Goal: Task Accomplishment & Management: Complete application form

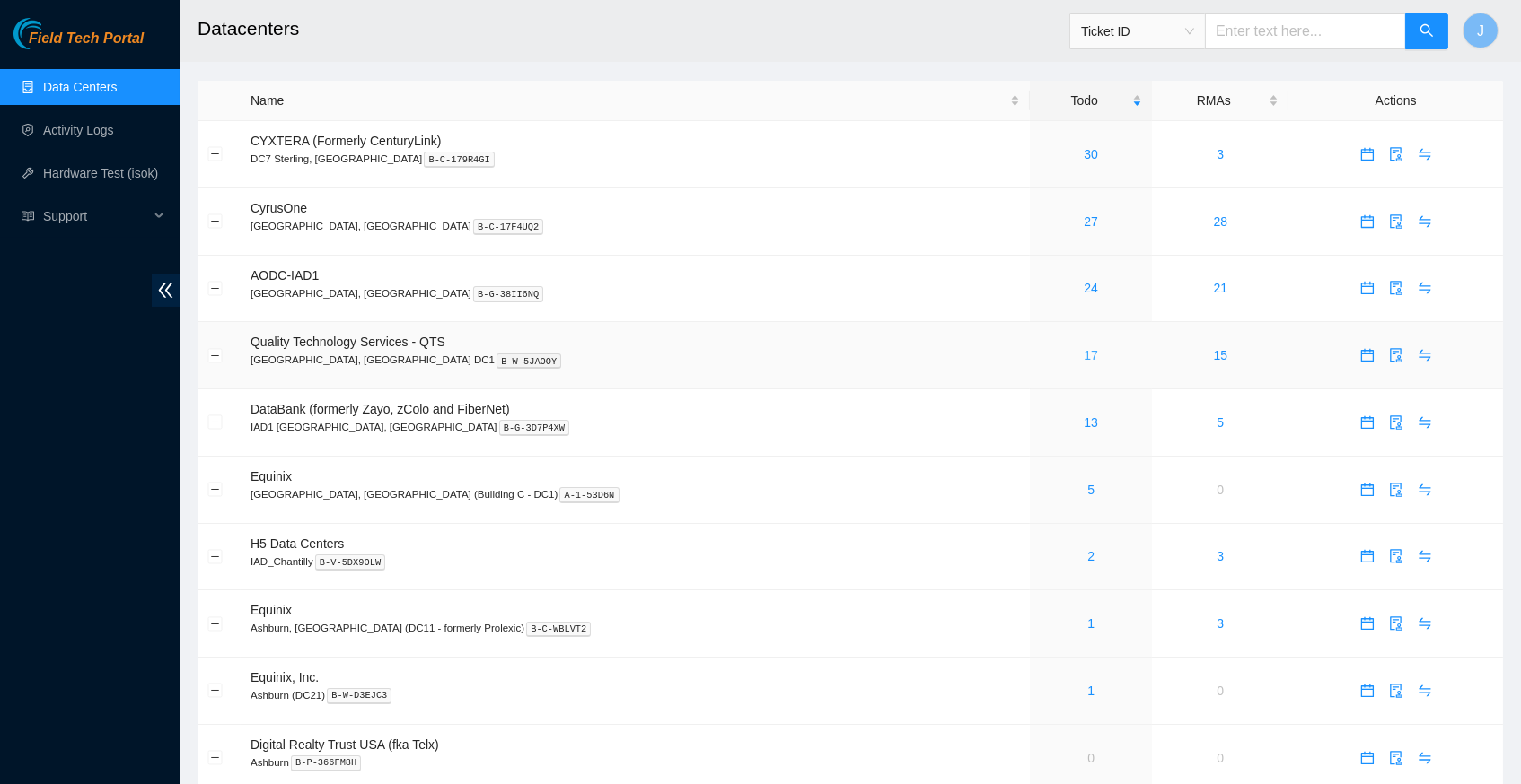
click at [1083, 349] on link "17" at bounding box center [1090, 356] width 14 height 14
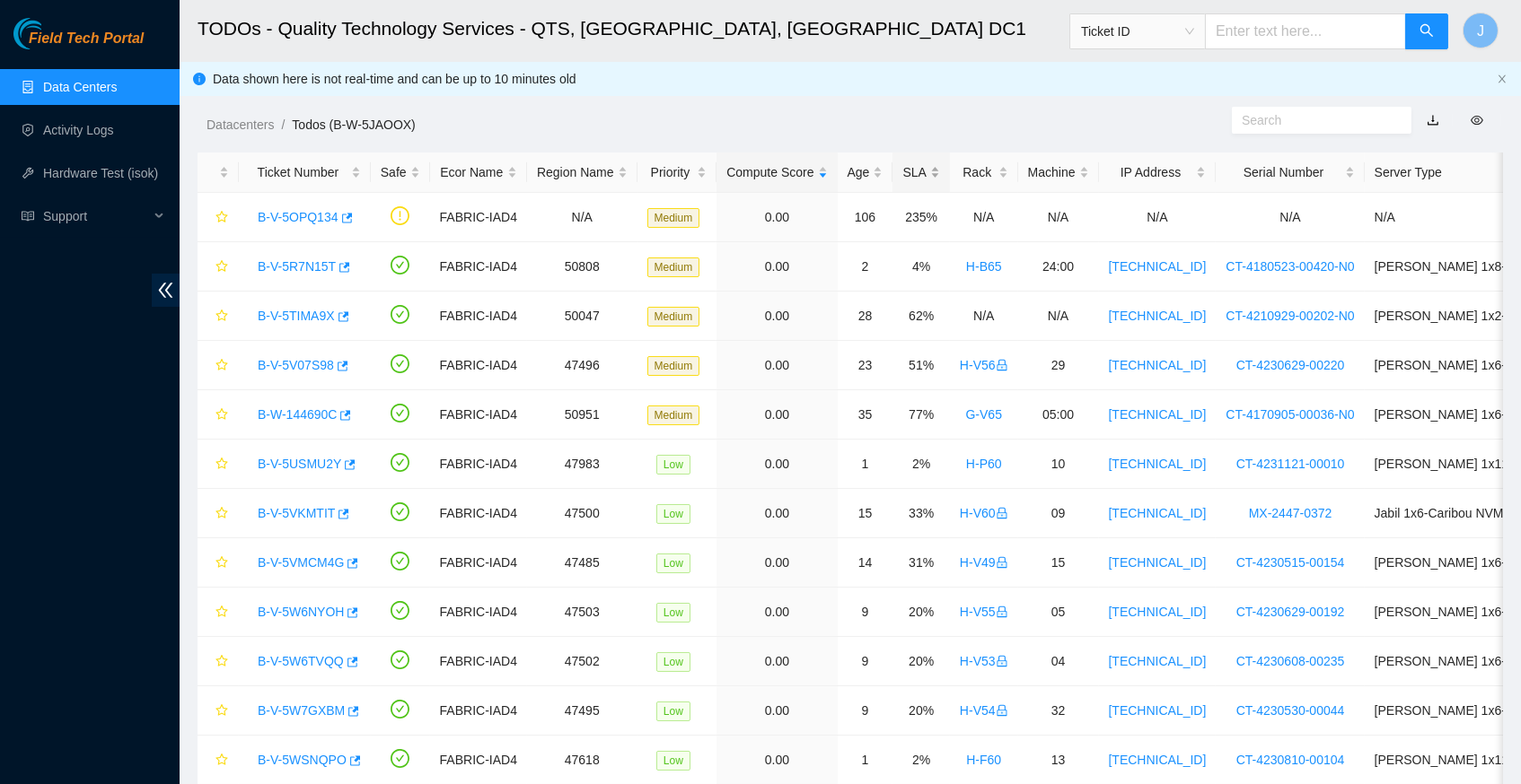
click at [937, 174] on div "SLA" at bounding box center [920, 172] width 37 height 20
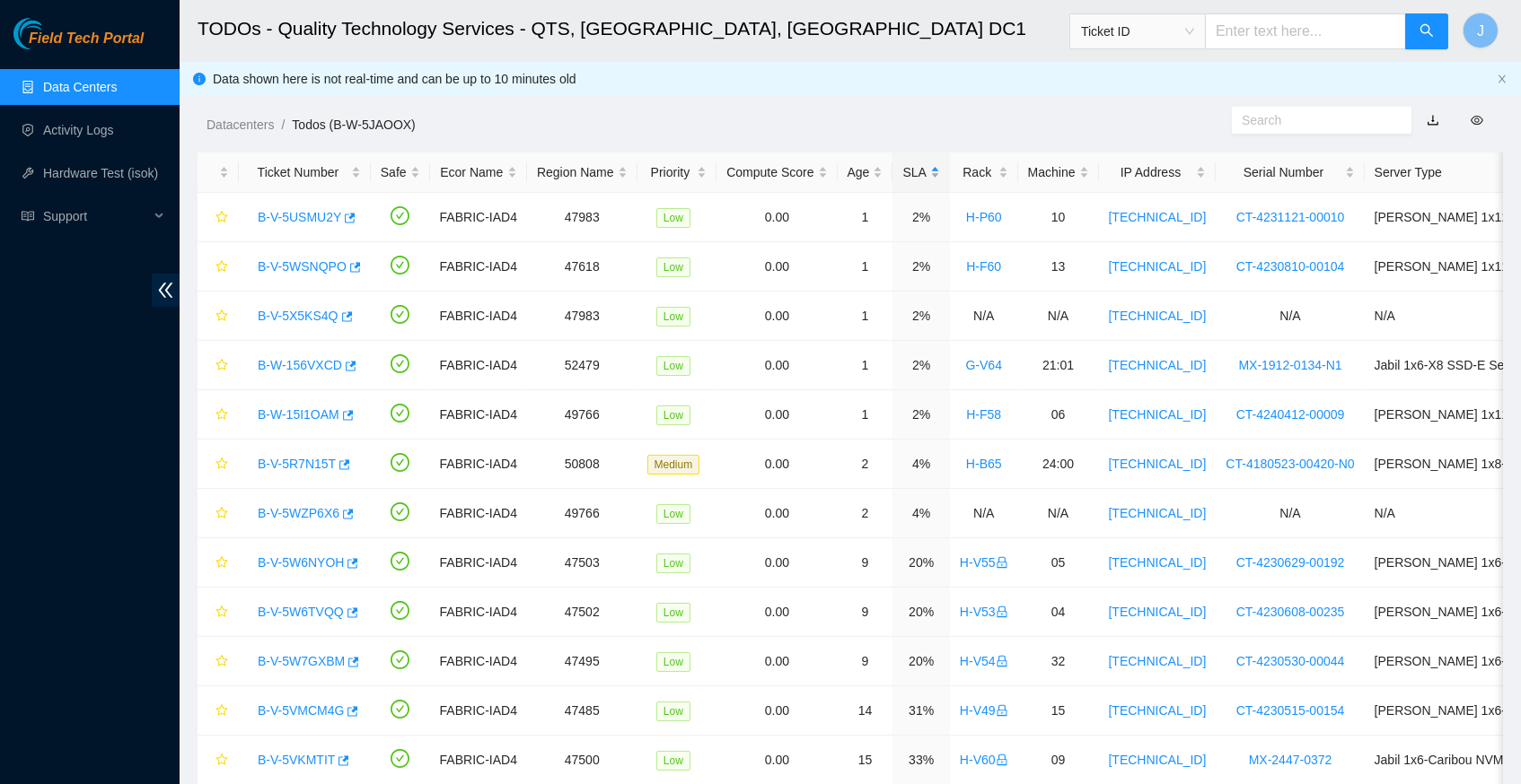
click at [937, 174] on div "SLA" at bounding box center [920, 172] width 37 height 20
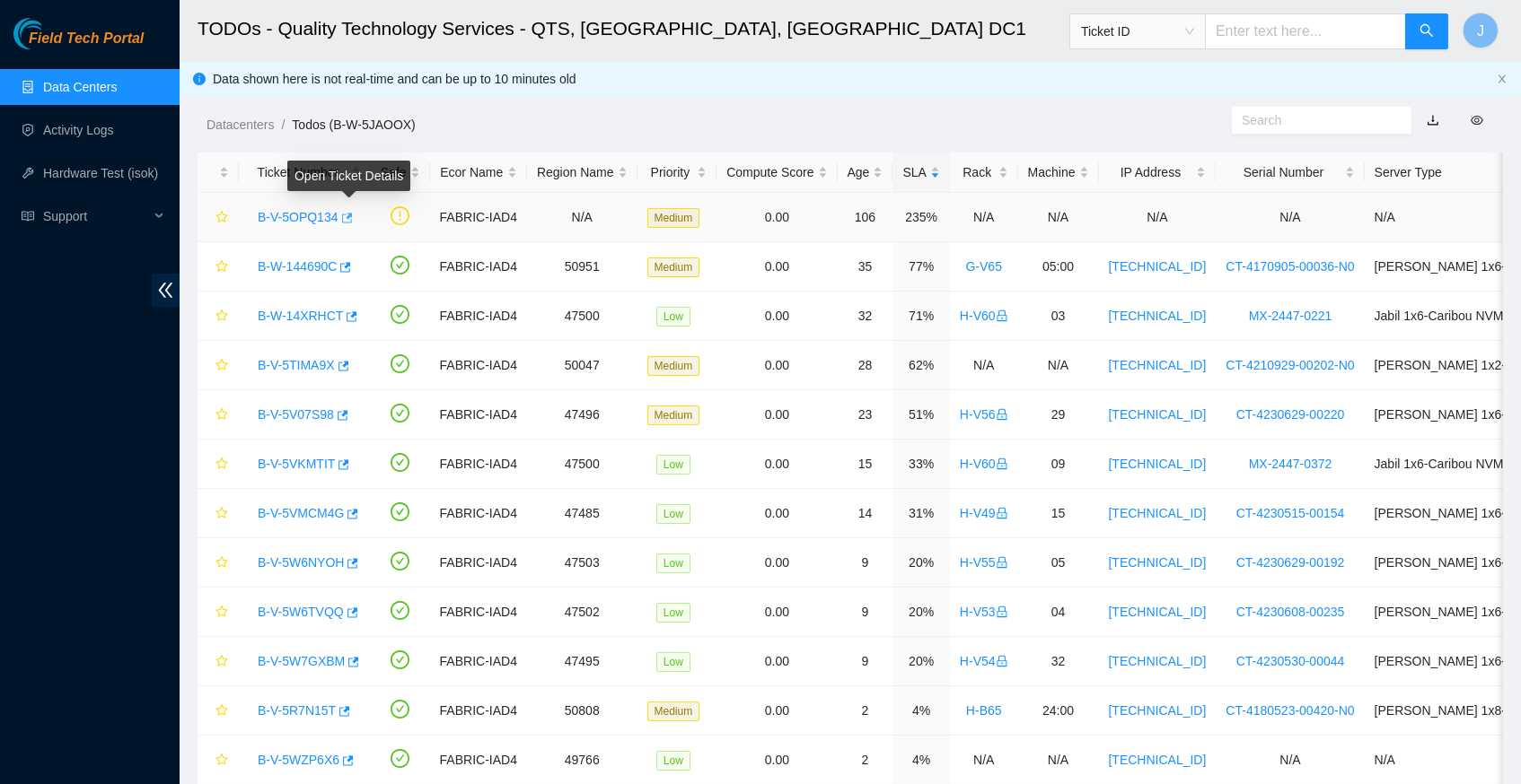
click at [353, 213] on icon "button" at bounding box center [347, 218] width 11 height 10
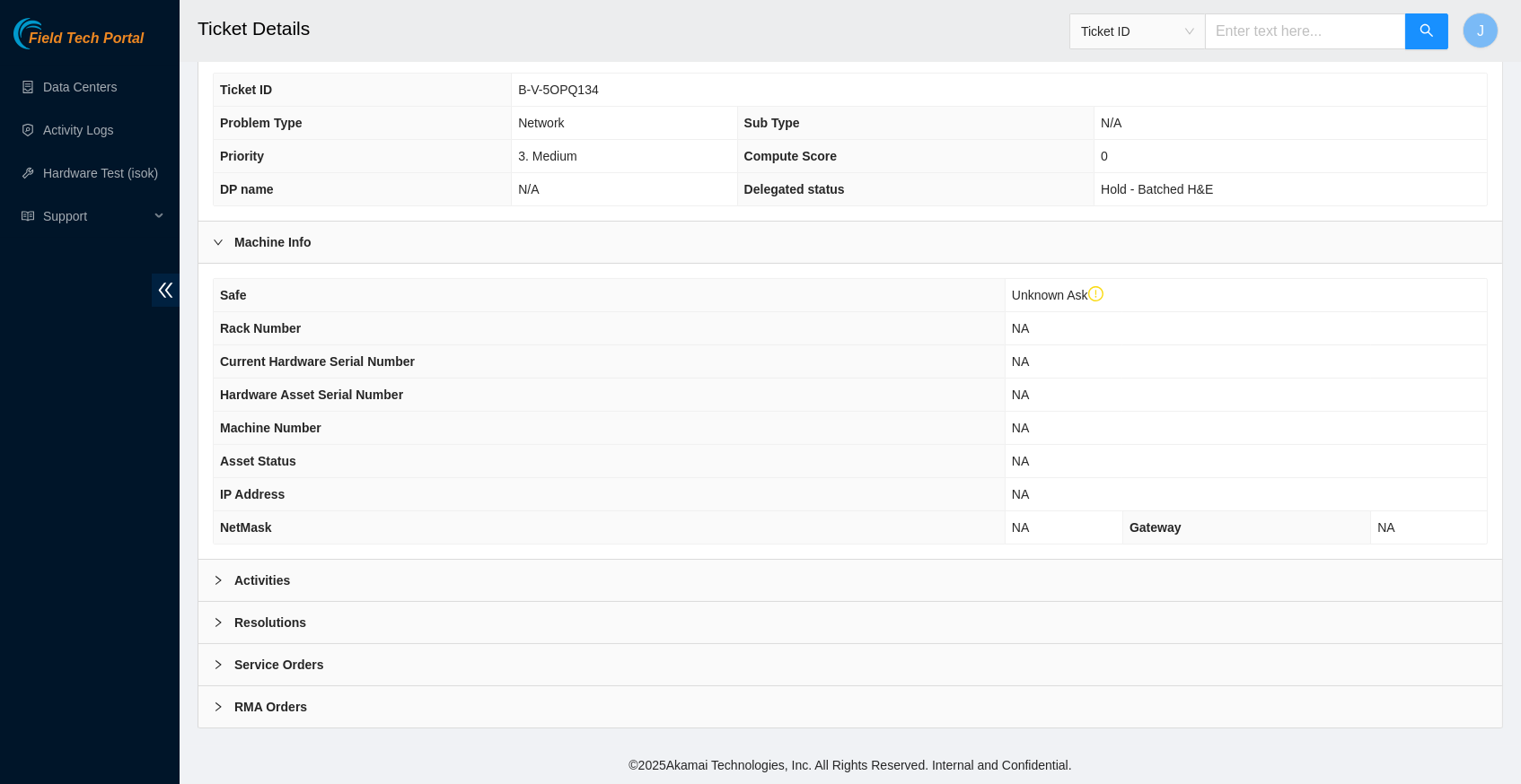
scroll to position [448, 0]
click at [218, 581] on icon "right" at bounding box center [218, 581] width 11 height 11
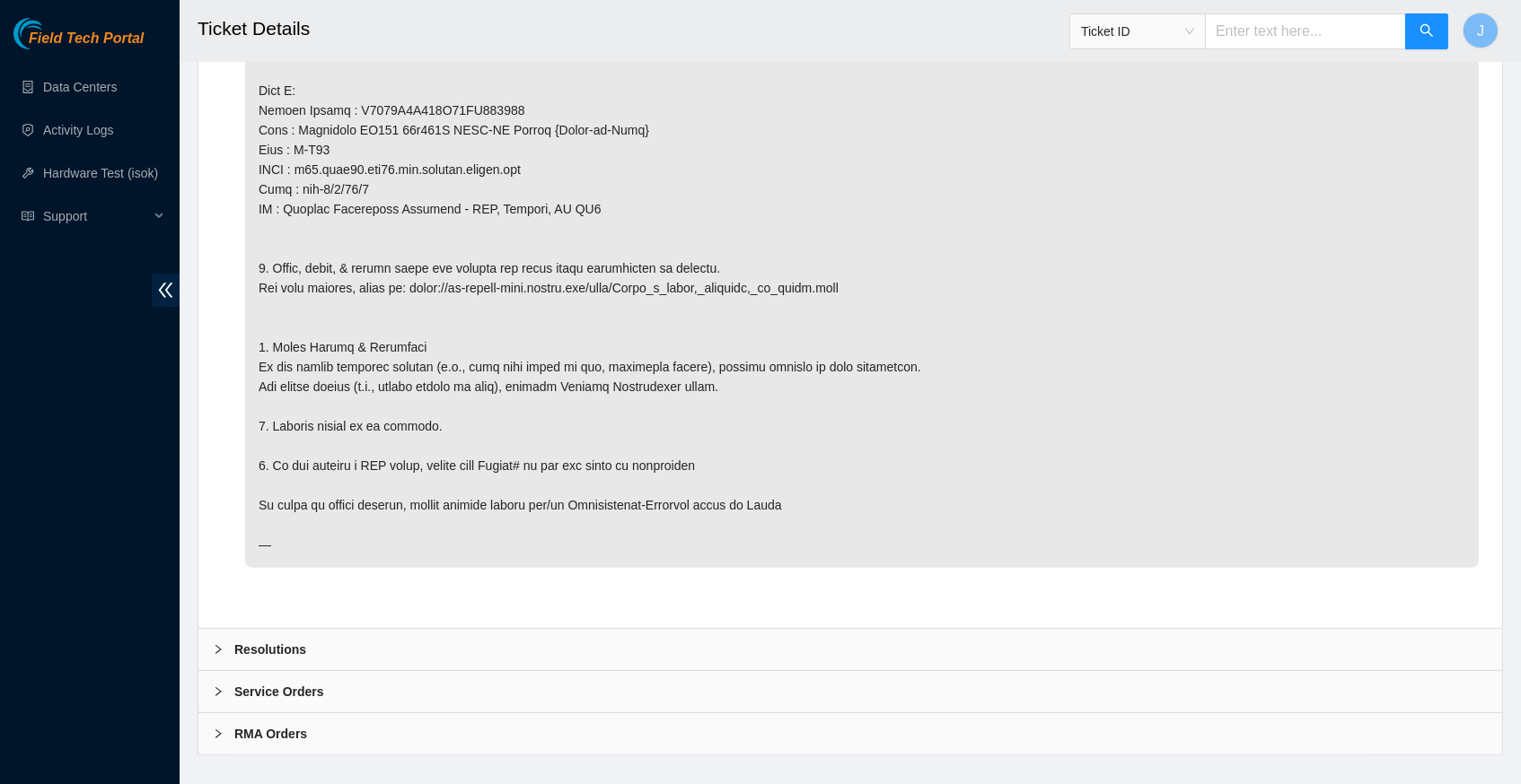
scroll to position [1327, 0]
click at [217, 647] on icon "right" at bounding box center [218, 652] width 11 height 11
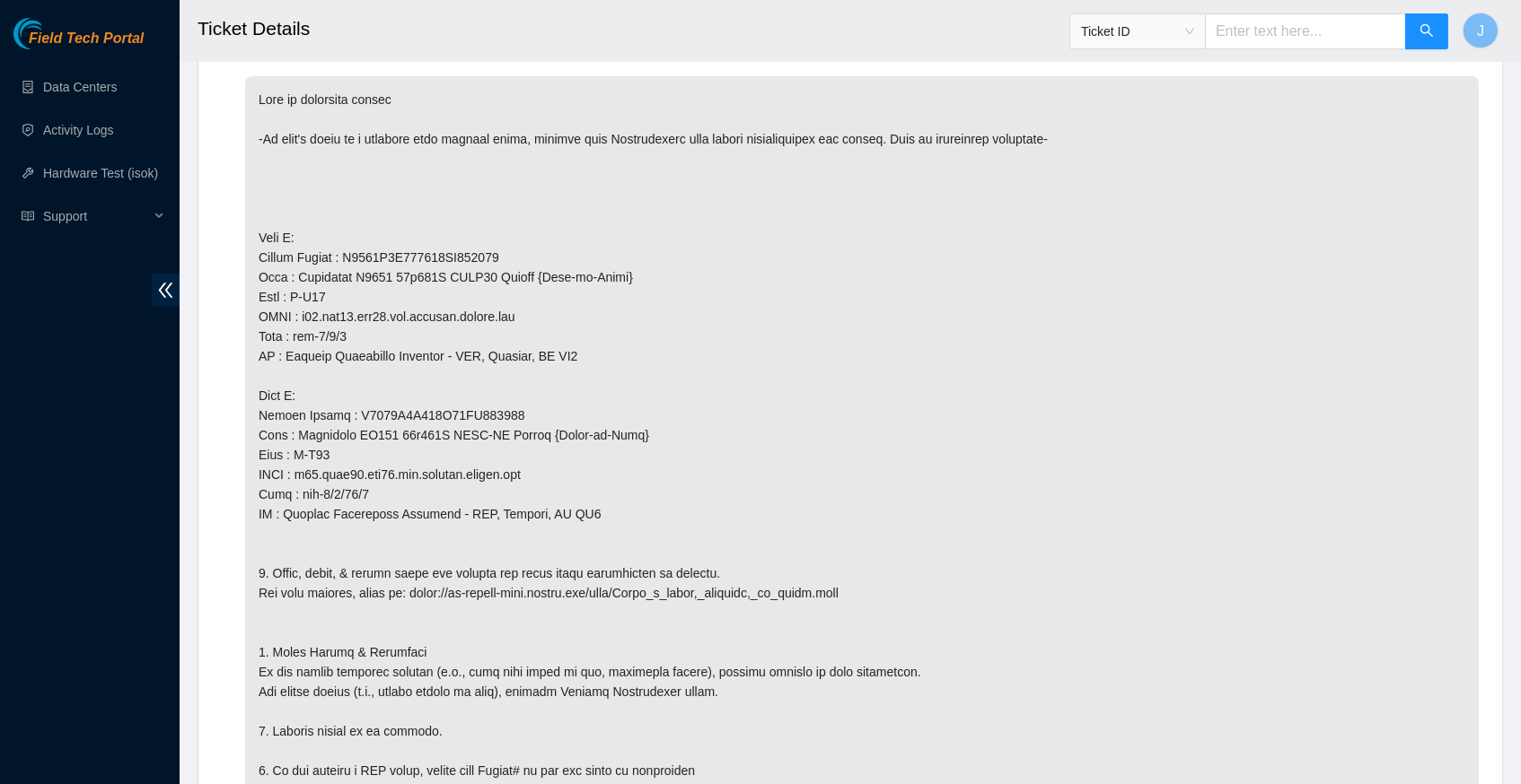
scroll to position [1026, 0]
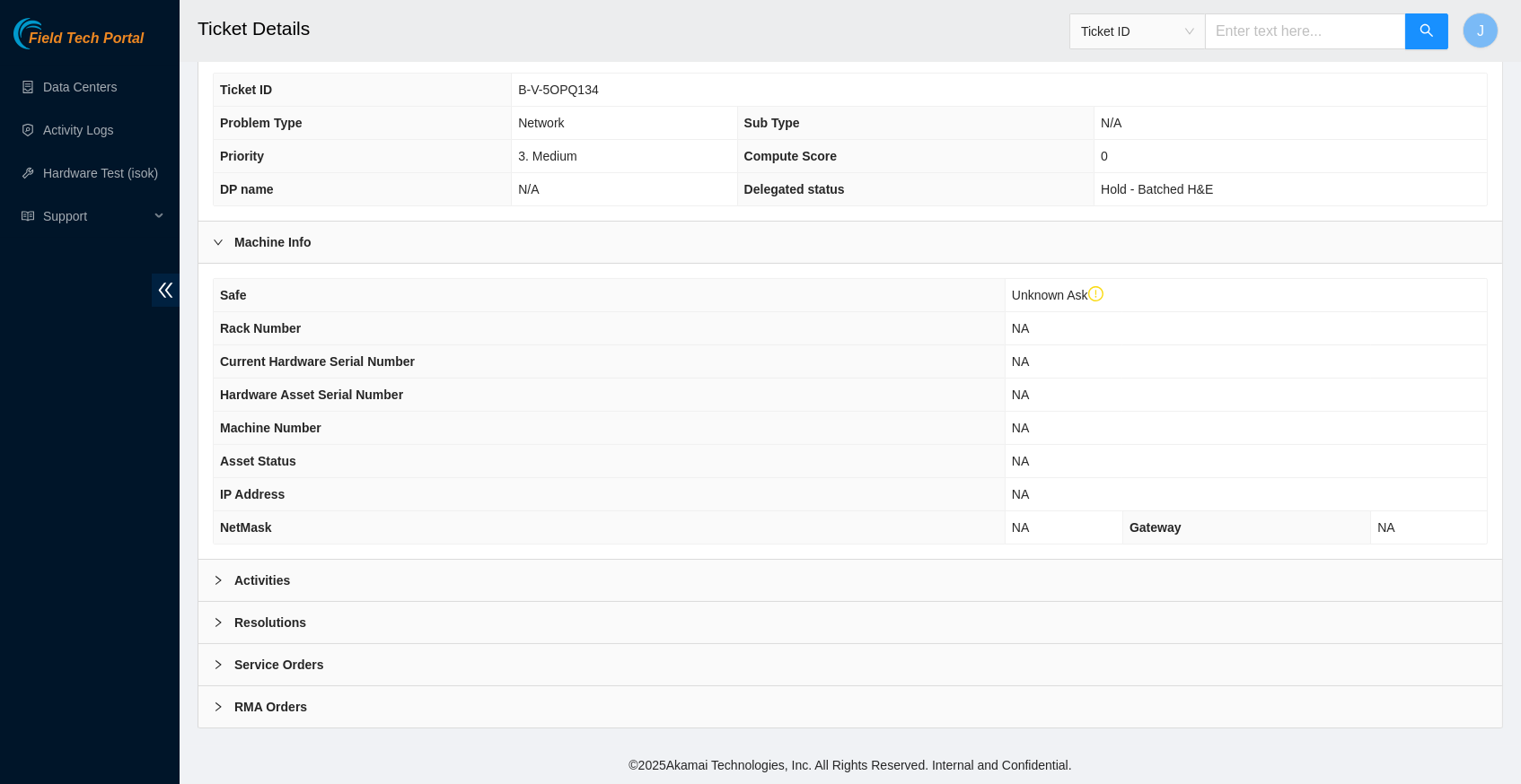
scroll to position [448, 0]
click at [217, 582] on icon "right" at bounding box center [217, 580] width 5 height 9
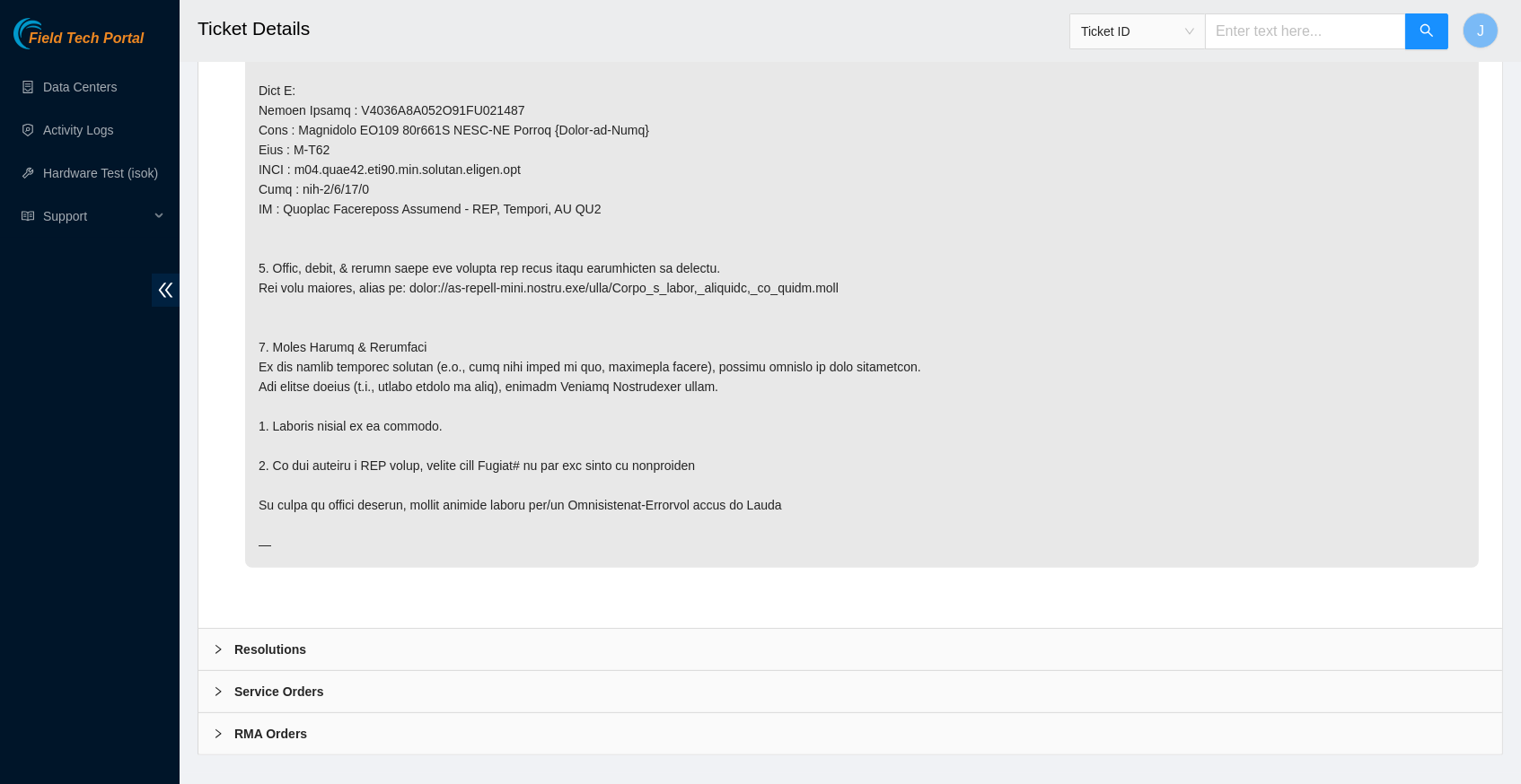
scroll to position [1327, 0]
click at [217, 647] on icon "right" at bounding box center [218, 652] width 11 height 11
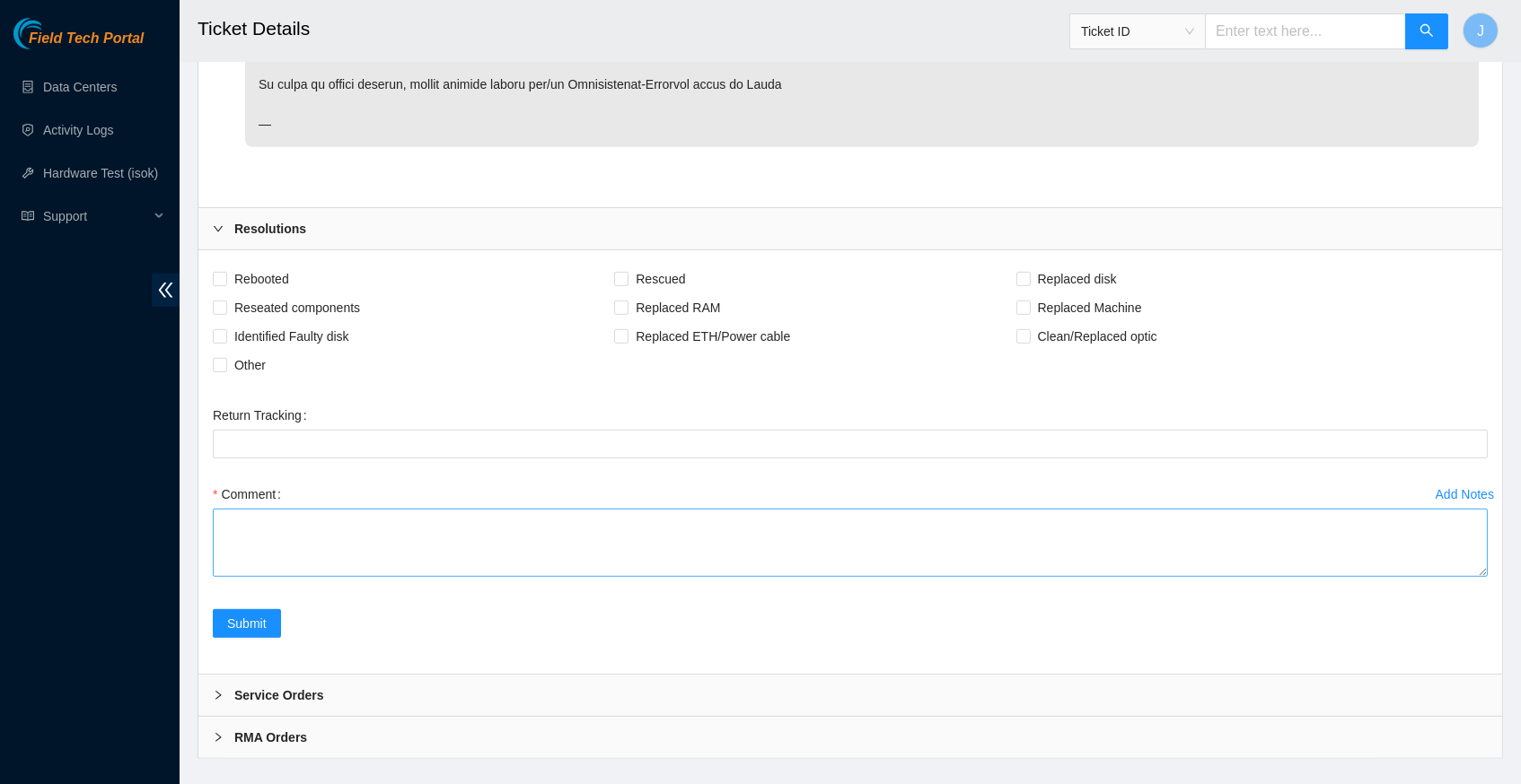
scroll to position [1748, 0]
click at [372, 510] on textarea "Comment" at bounding box center [850, 544] width 1275 height 68
type textarea "cleaned/scoped side A - light blinking green cleaned/scoped side Z"
click at [259, 615] on span "Submit" at bounding box center [247, 625] width 40 height 20
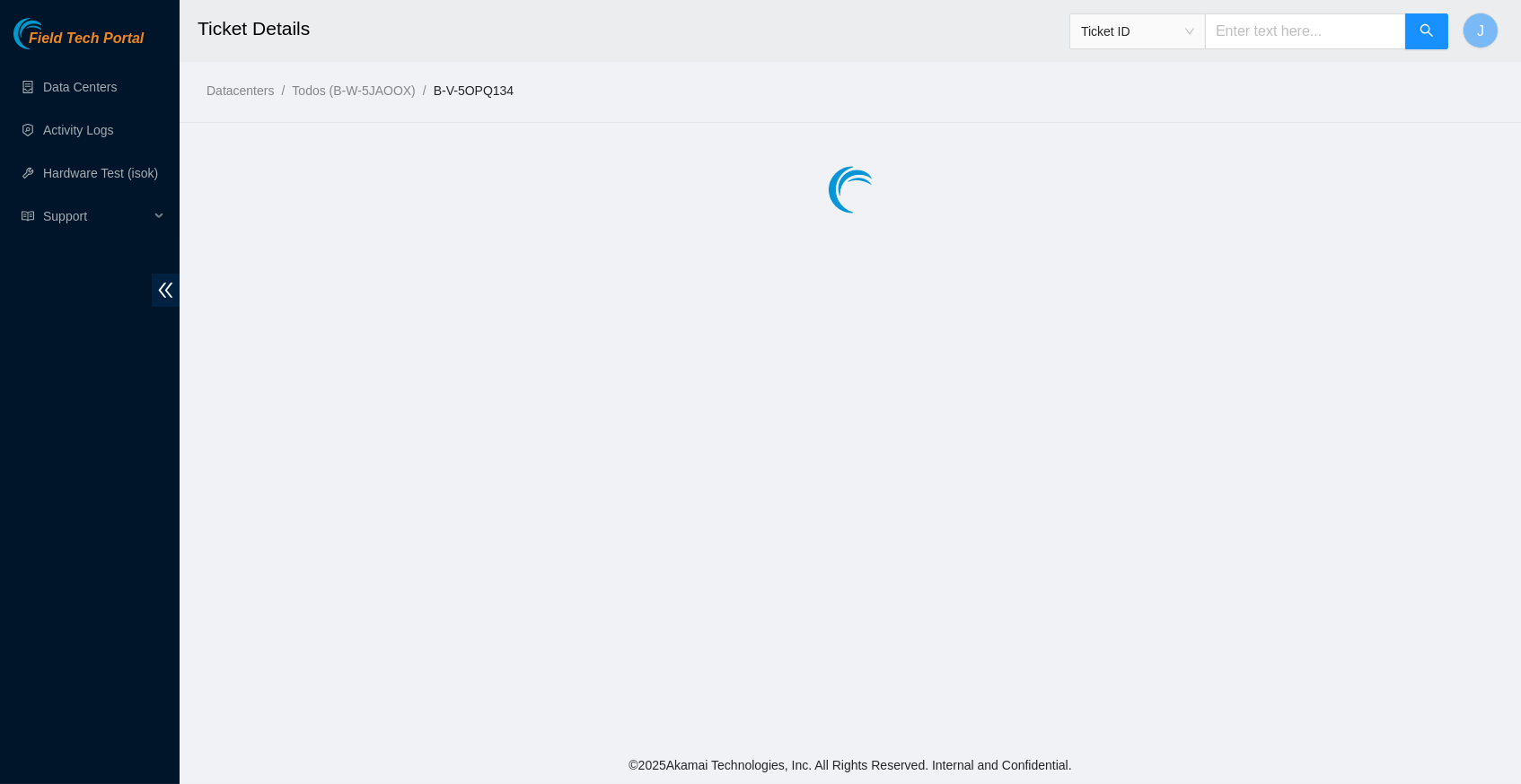
scroll to position [0, 0]
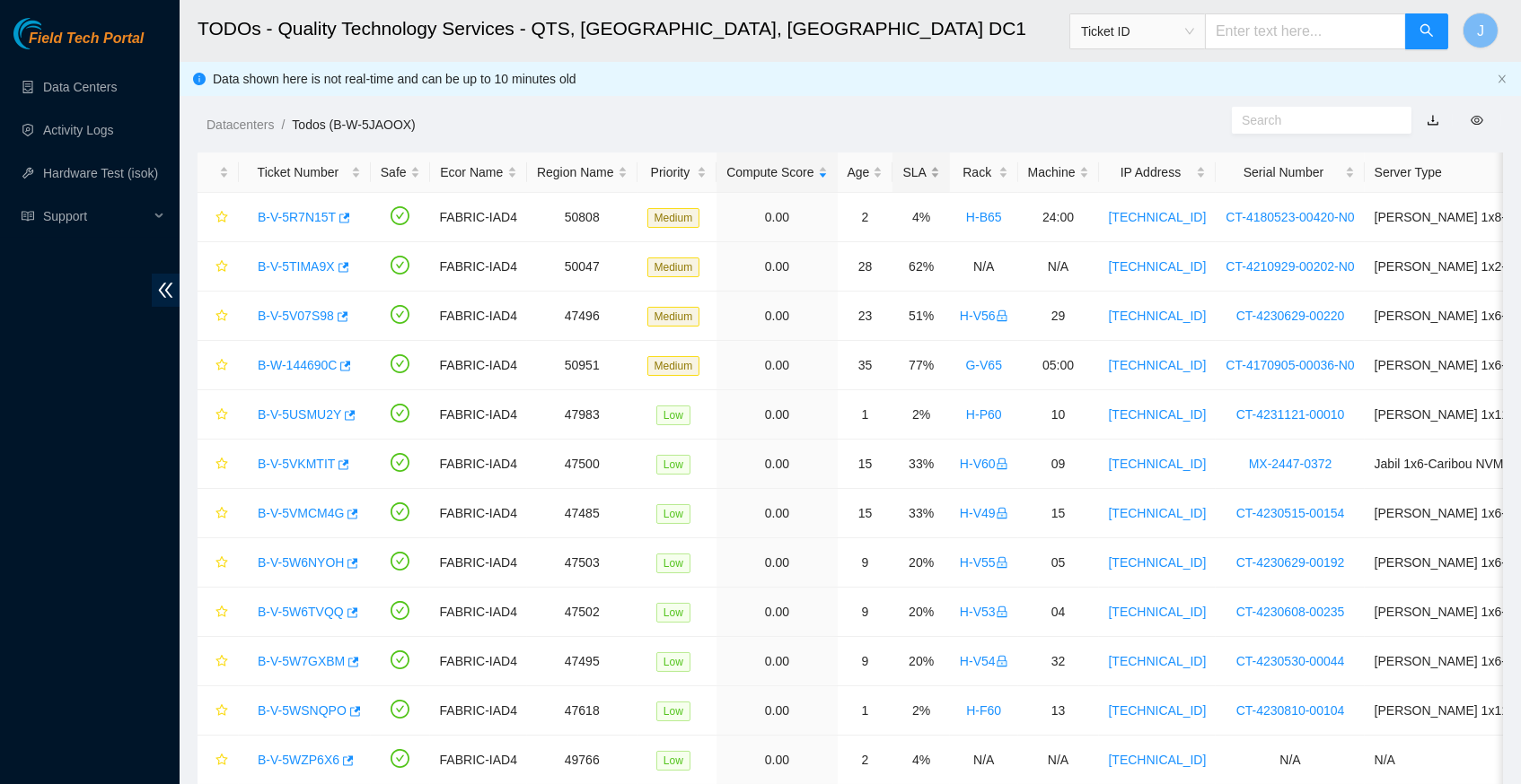
click at [939, 171] on div "SLA" at bounding box center [920, 172] width 37 height 20
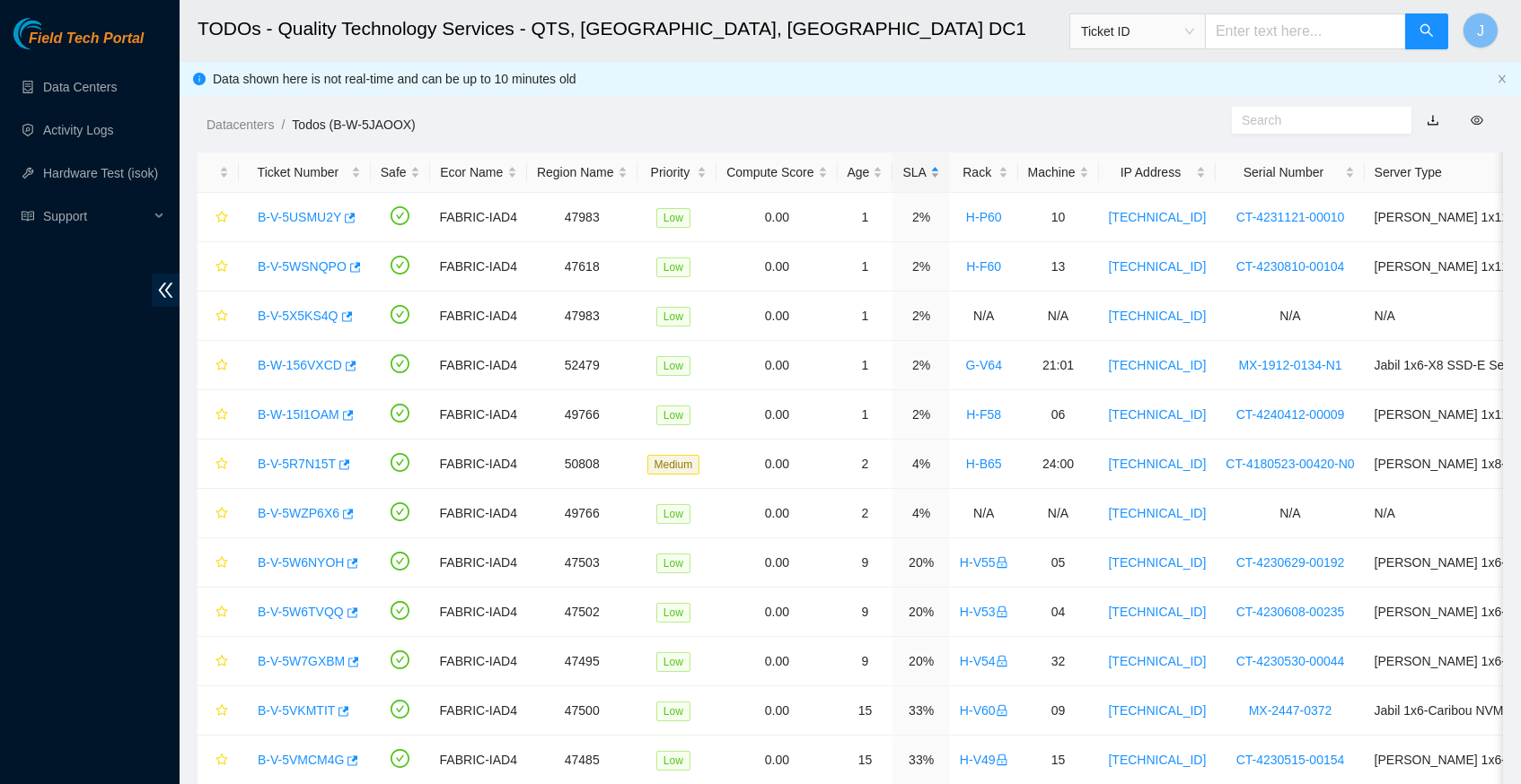
click at [939, 171] on div "SLA" at bounding box center [920, 172] width 37 height 20
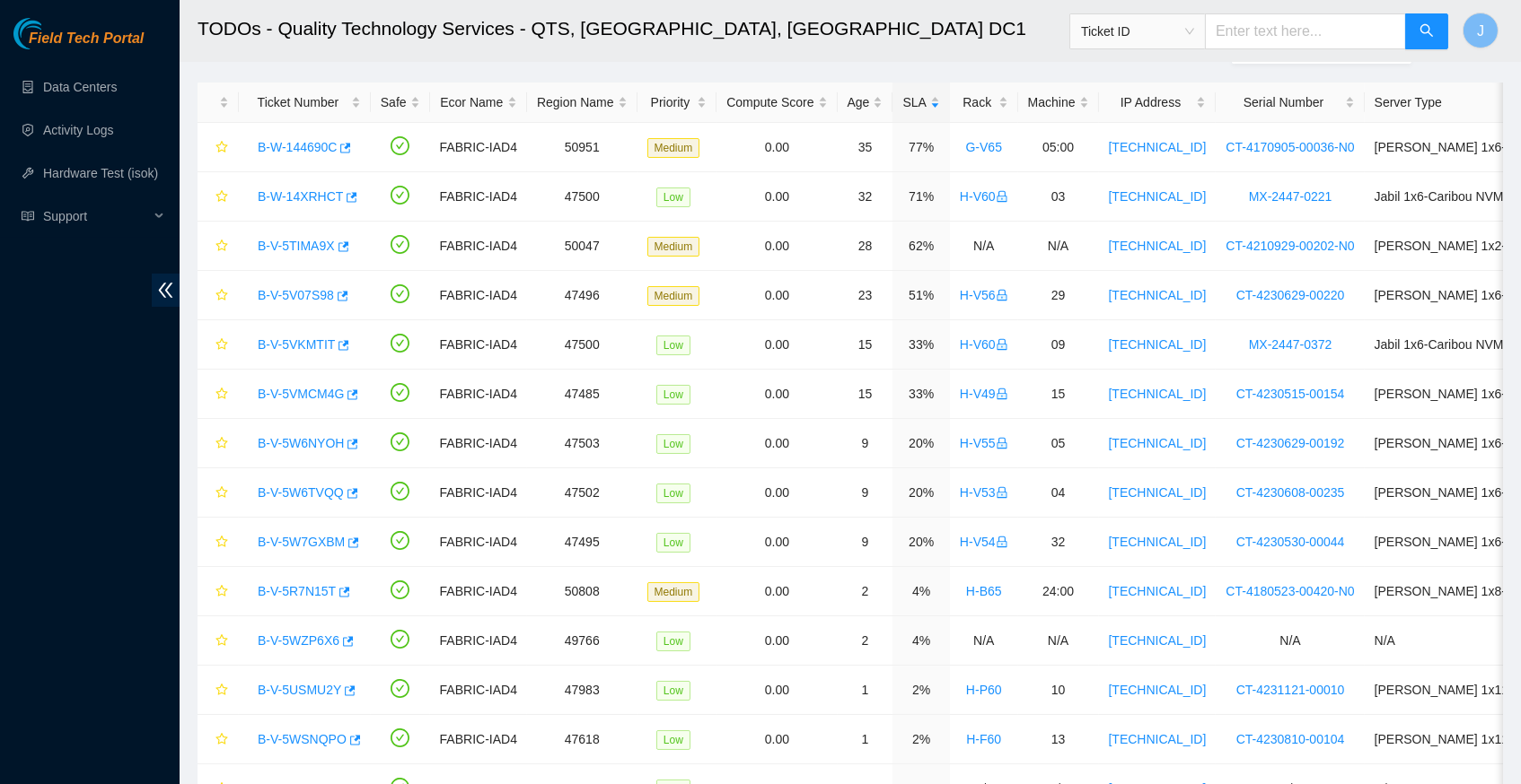
scroll to position [68, 0]
click at [767, 144] on td "0.00" at bounding box center [776, 149] width 121 height 50
click at [352, 146] on icon "button" at bounding box center [346, 149] width 11 height 10
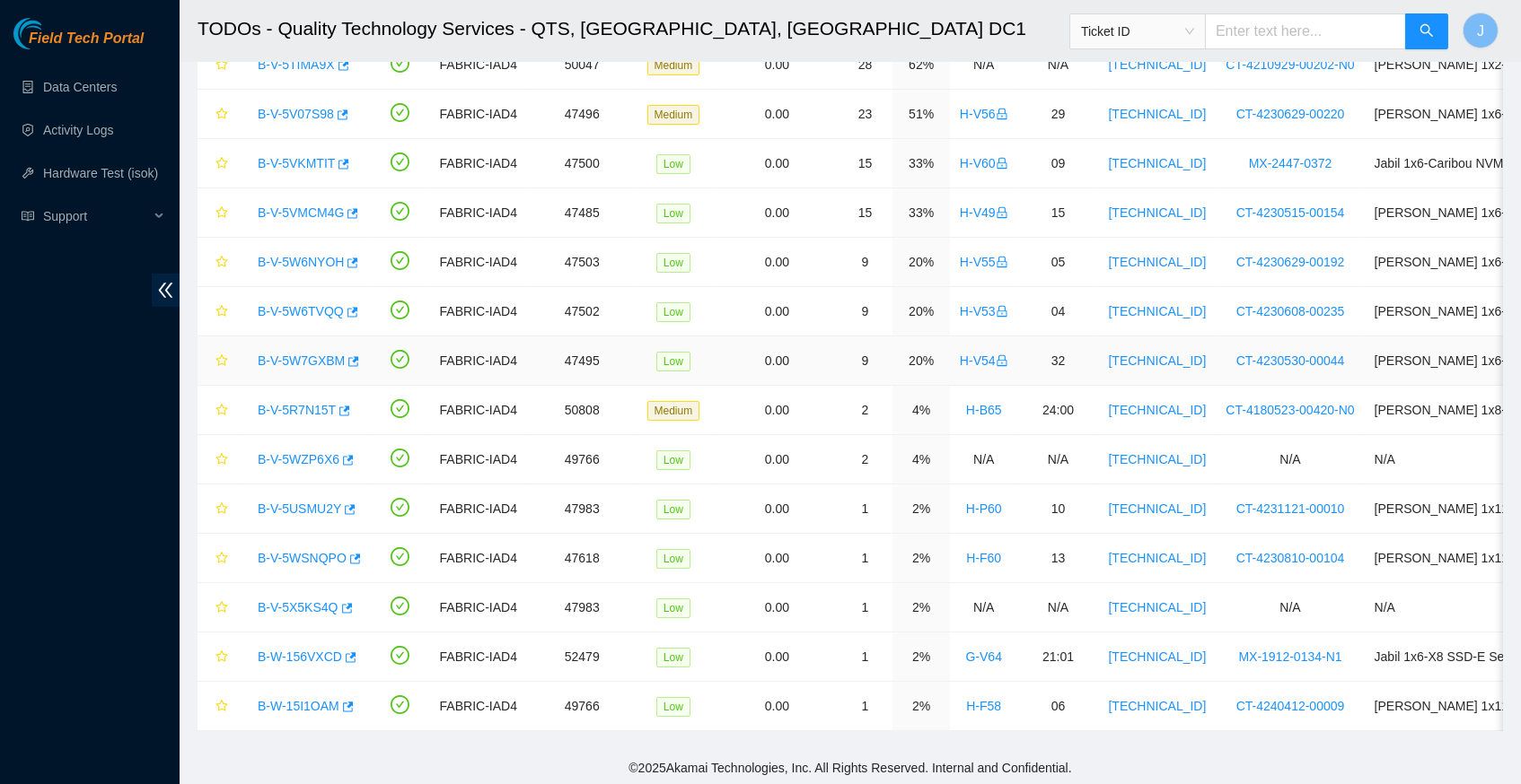
scroll to position [249, 0]
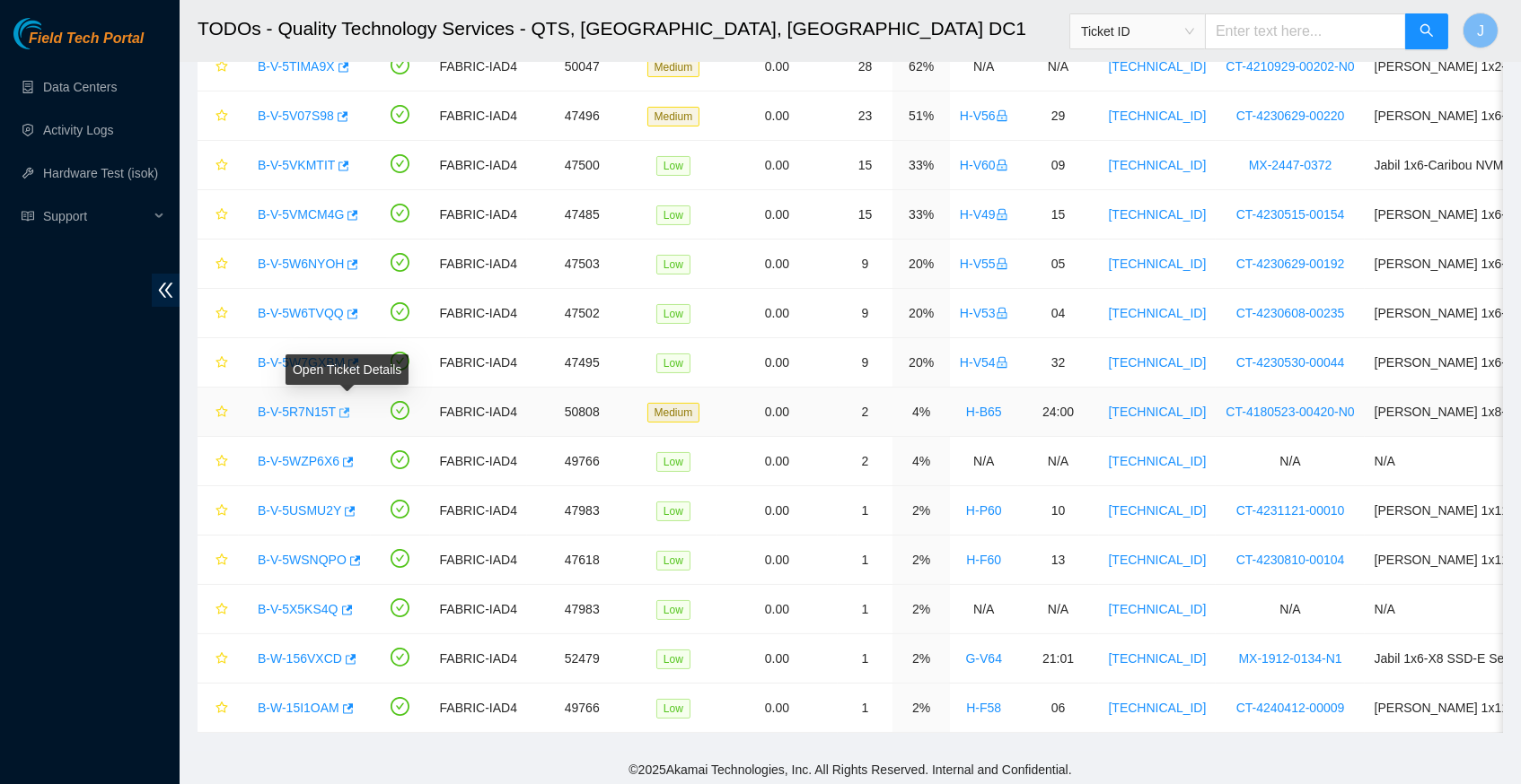
click at [349, 410] on icon "button" at bounding box center [343, 412] width 13 height 13
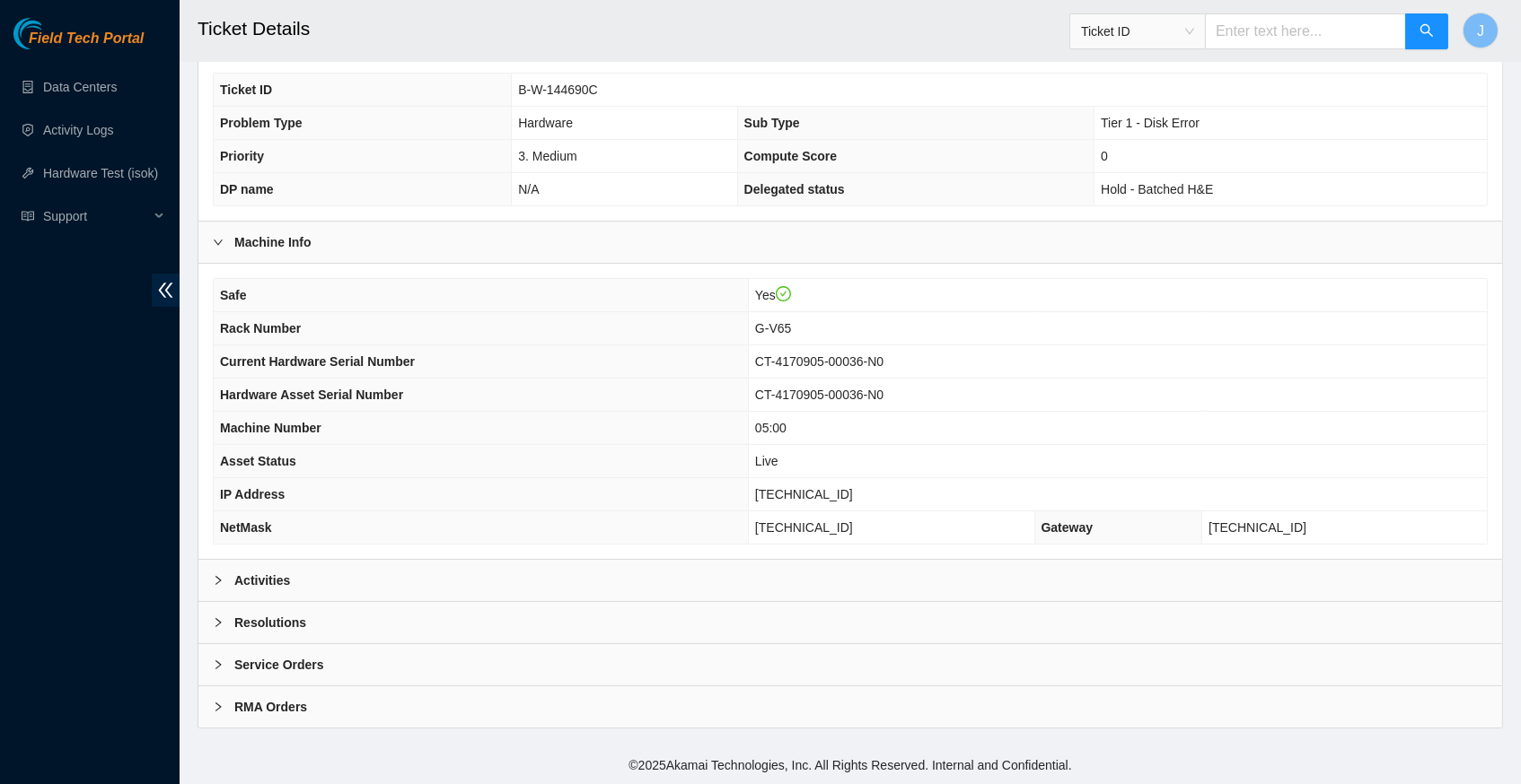
scroll to position [415, 0]
click at [218, 585] on icon "right" at bounding box center [218, 581] width 11 height 11
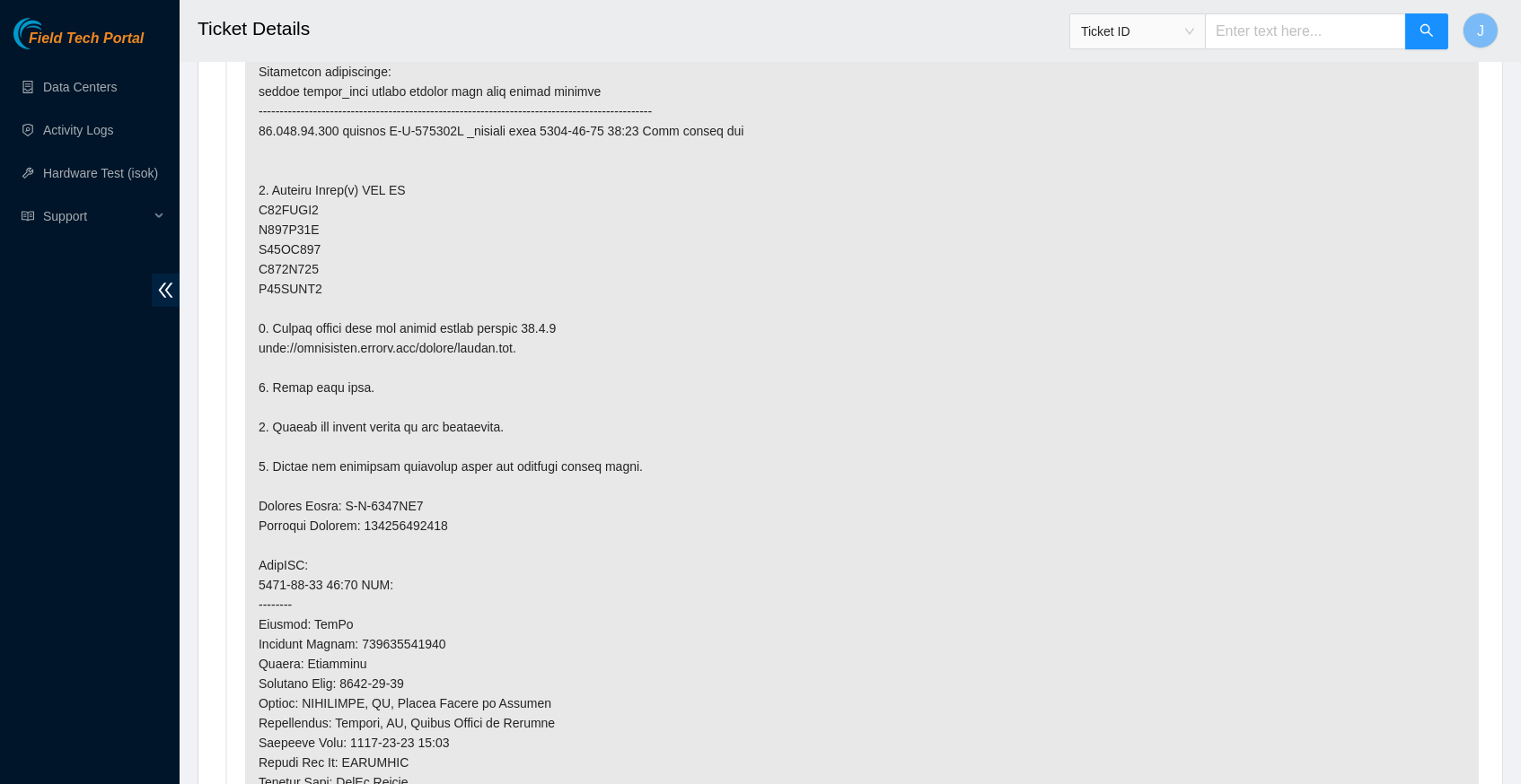
scroll to position [1080, 0]
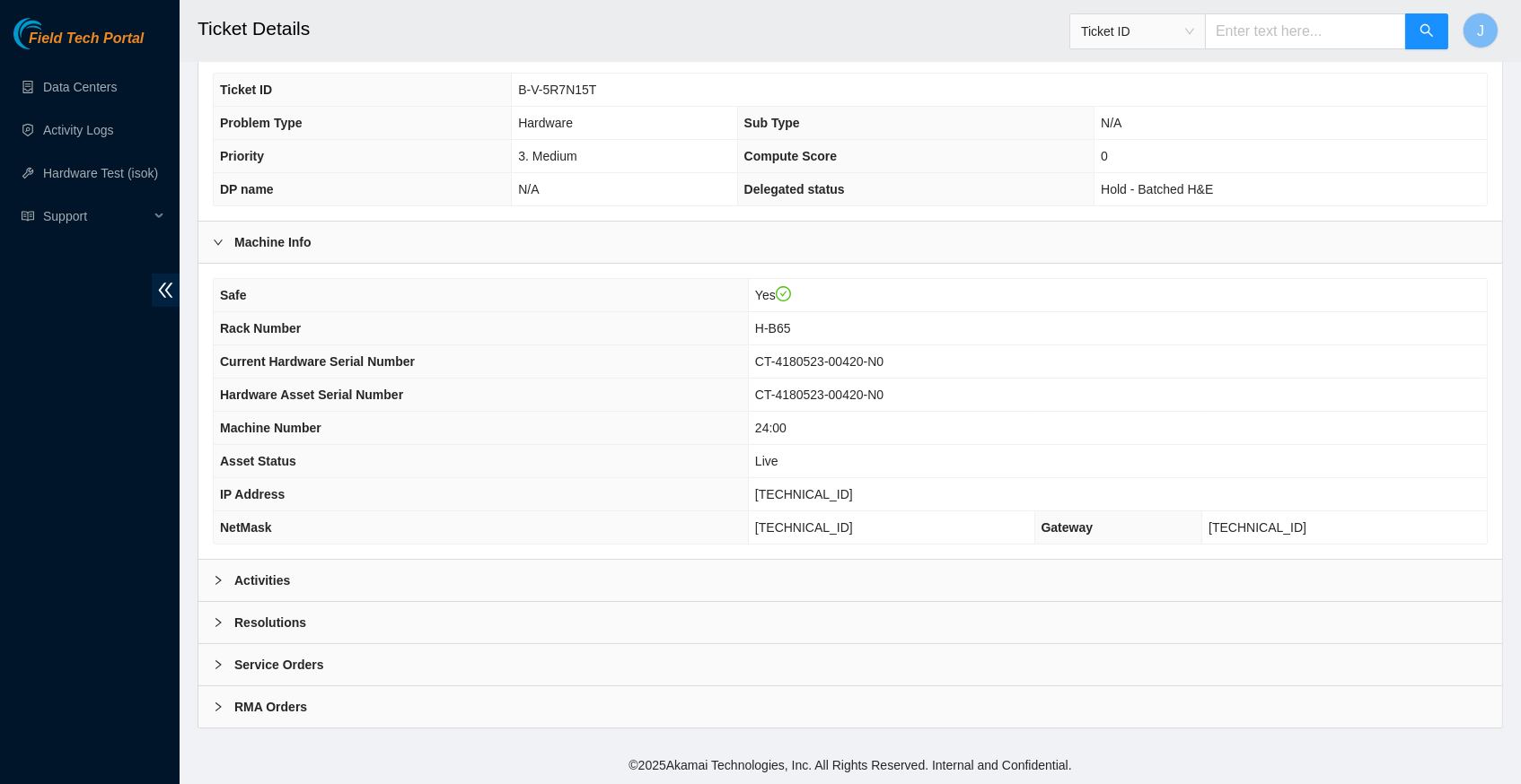
scroll to position [415, 0]
click at [219, 584] on icon "right" at bounding box center [217, 580] width 5 height 9
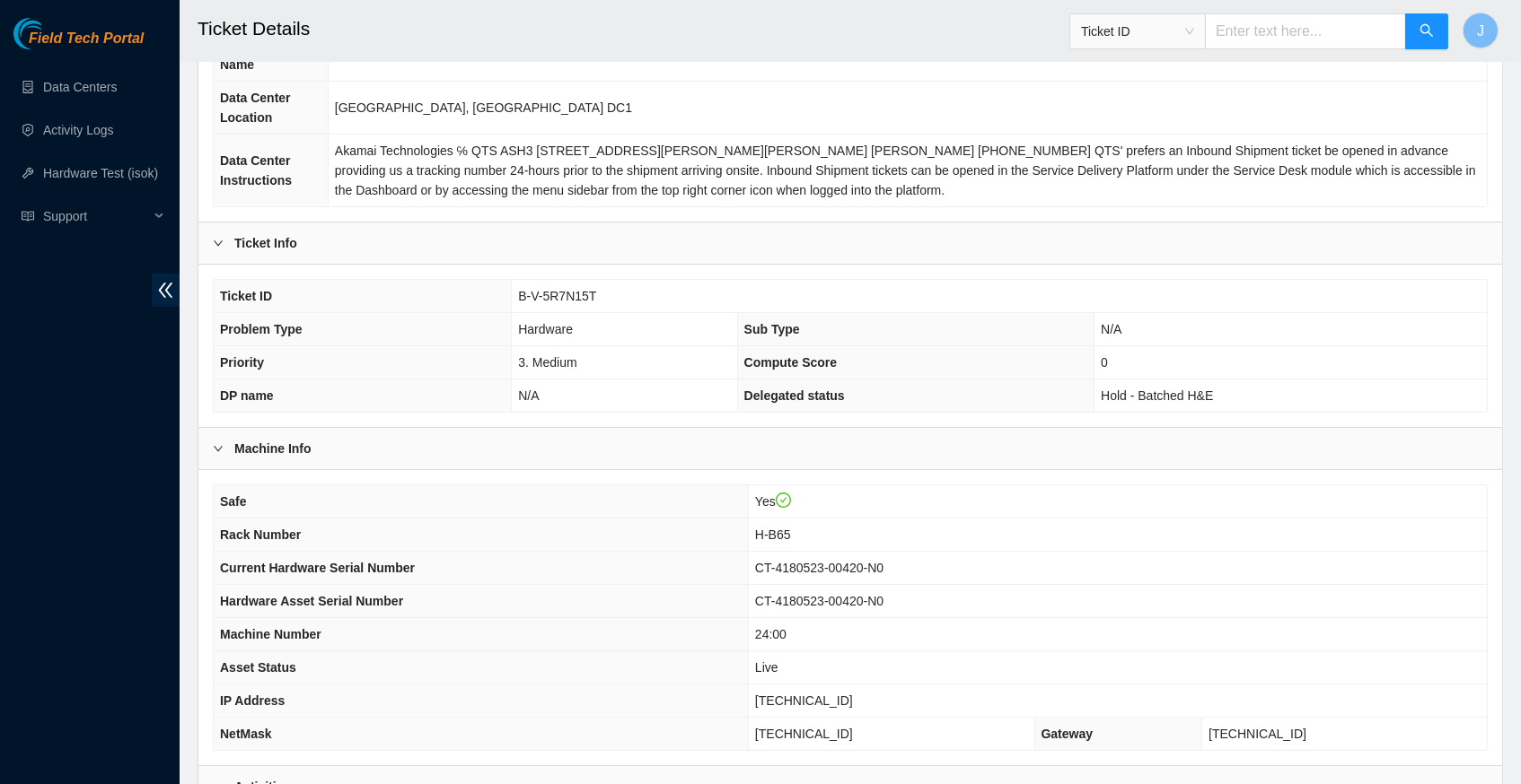
scroll to position [234, 0]
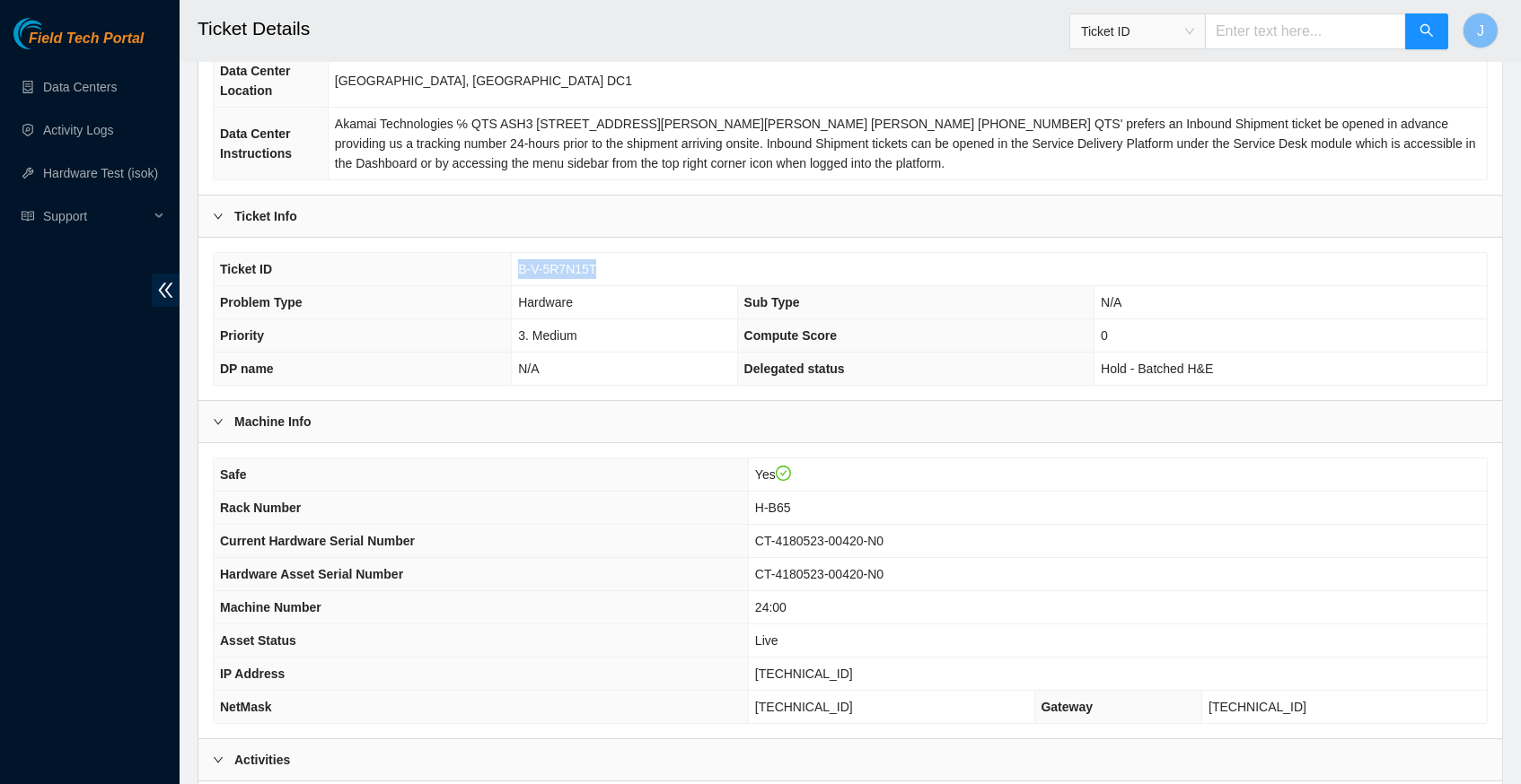
drag, startPoint x: 601, startPoint y: 283, endPoint x: 519, endPoint y: 284, distance: 82.0
click at [519, 277] on span "B-V-5R7N15T" at bounding box center [557, 269] width 78 height 14
copy span "B-V-5R7N15T"
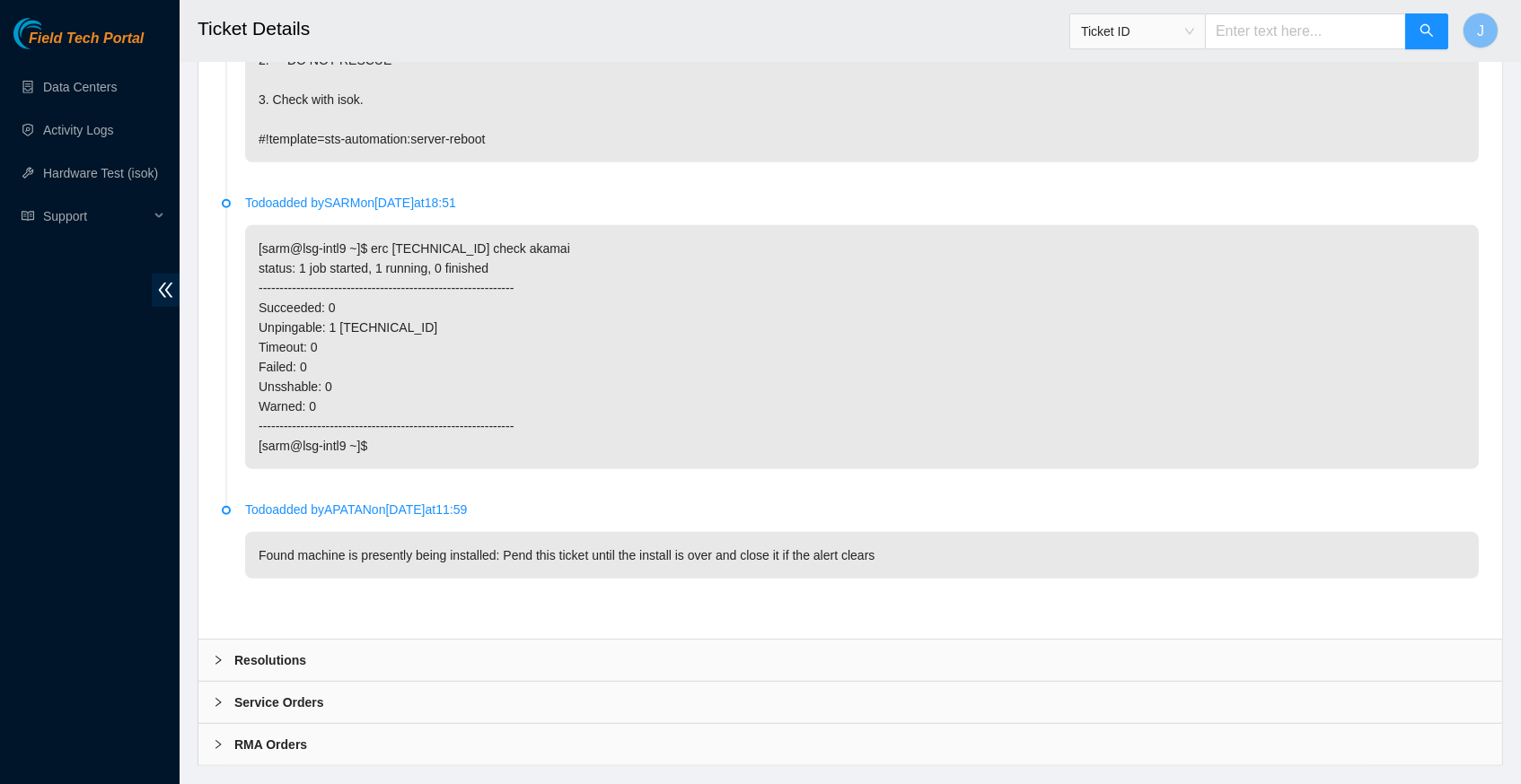
scroll to position [2017, 0]
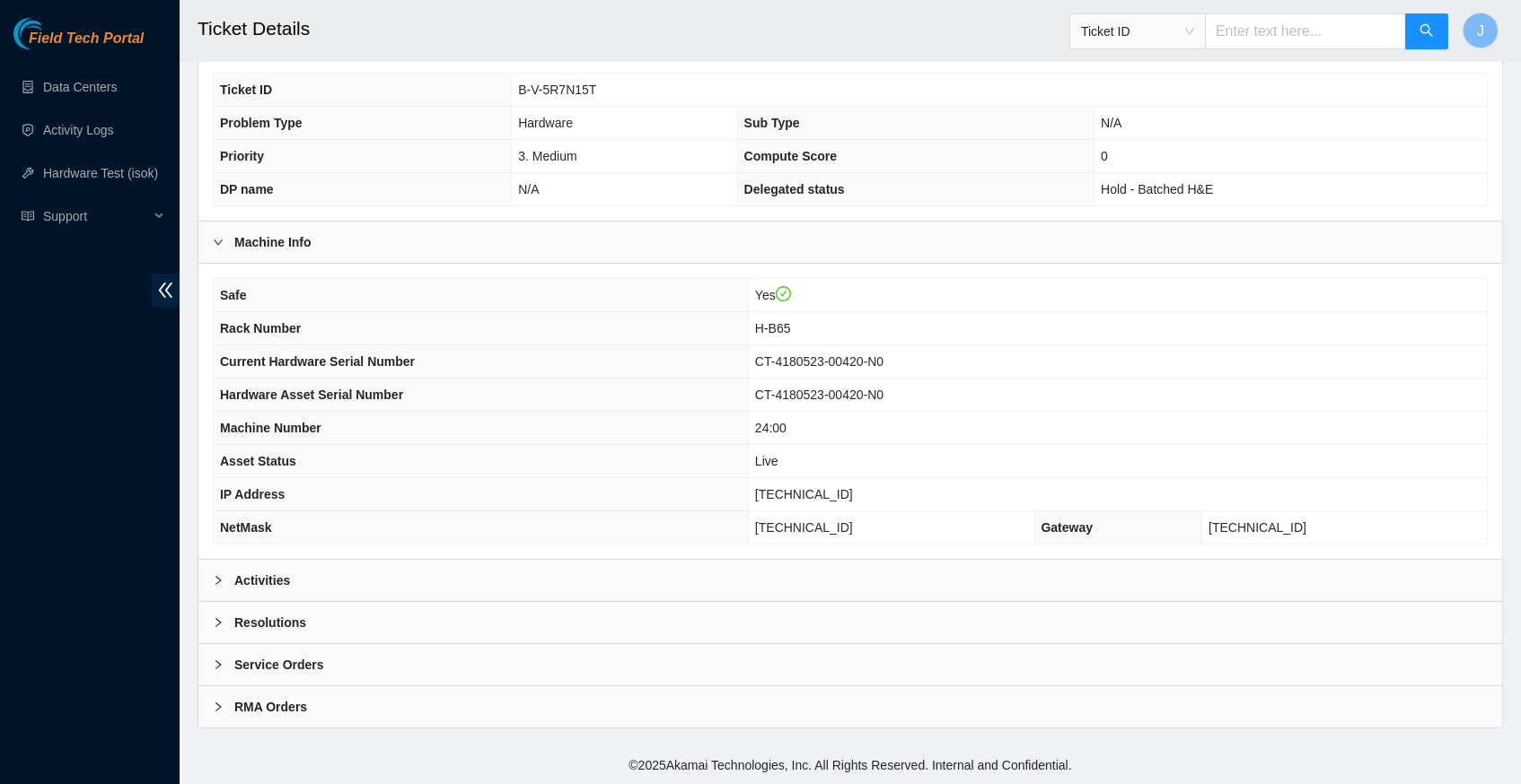
scroll to position [415, 0]
click at [222, 581] on icon "right" at bounding box center [218, 581] width 11 height 11
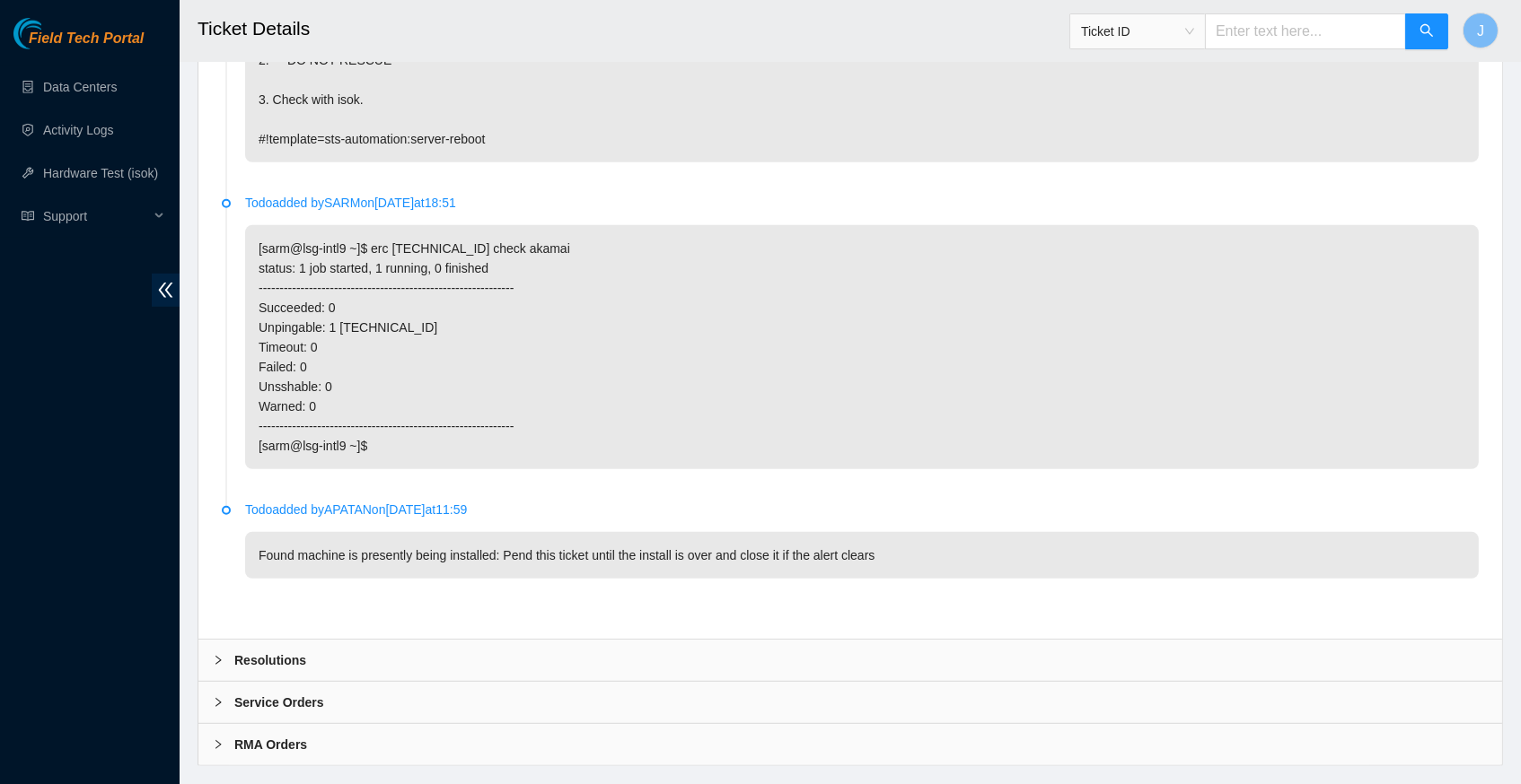
scroll to position [2017, 0]
click at [222, 657] on icon "right" at bounding box center [218, 662] width 11 height 11
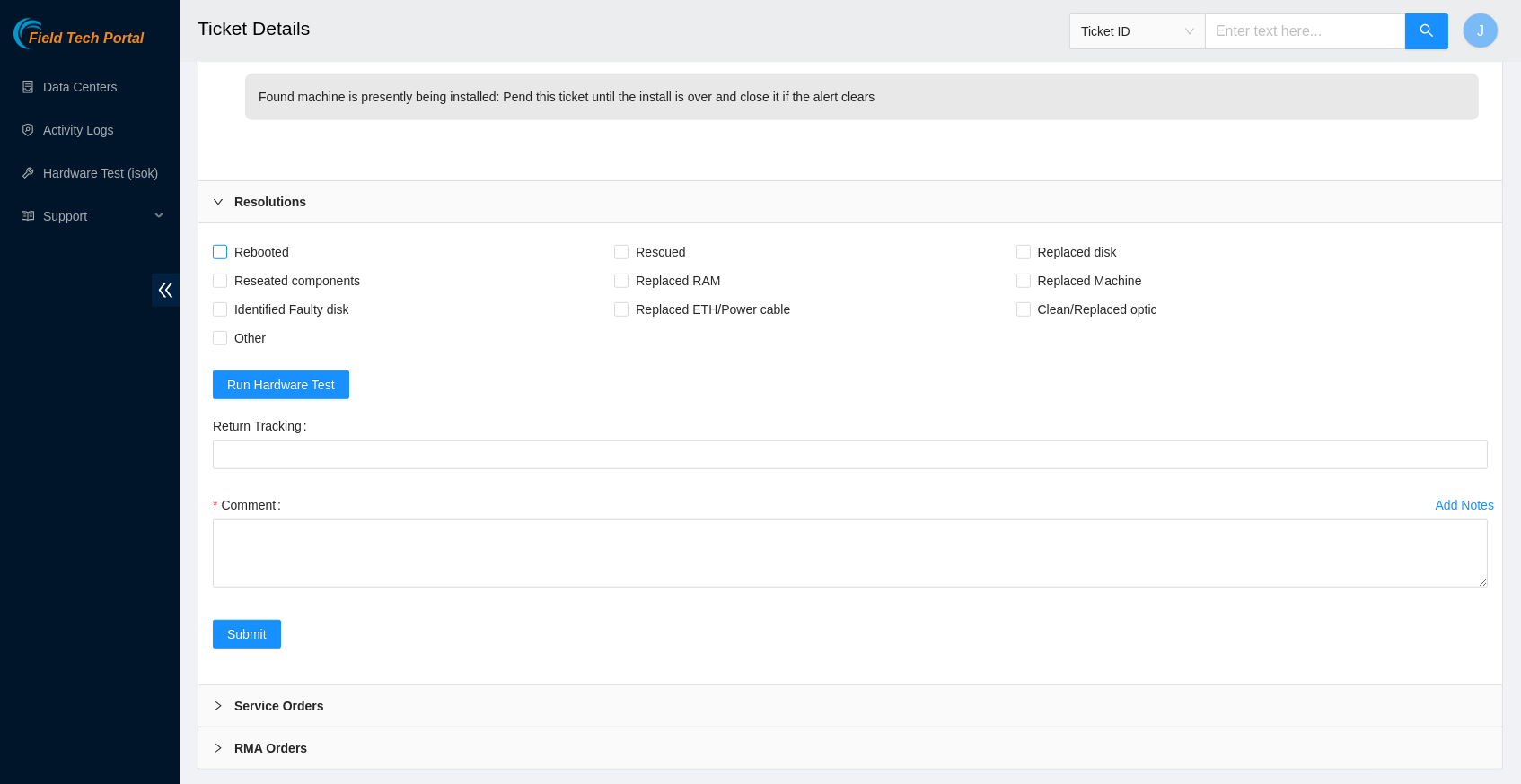
scroll to position [2478, 0]
click at [222, 246] on input "Rebooted" at bounding box center [219, 252] width 13 height 13
checkbox input "true"
click at [627, 246] on input "Rescued" at bounding box center [620, 252] width 13 height 13
checkbox input "true"
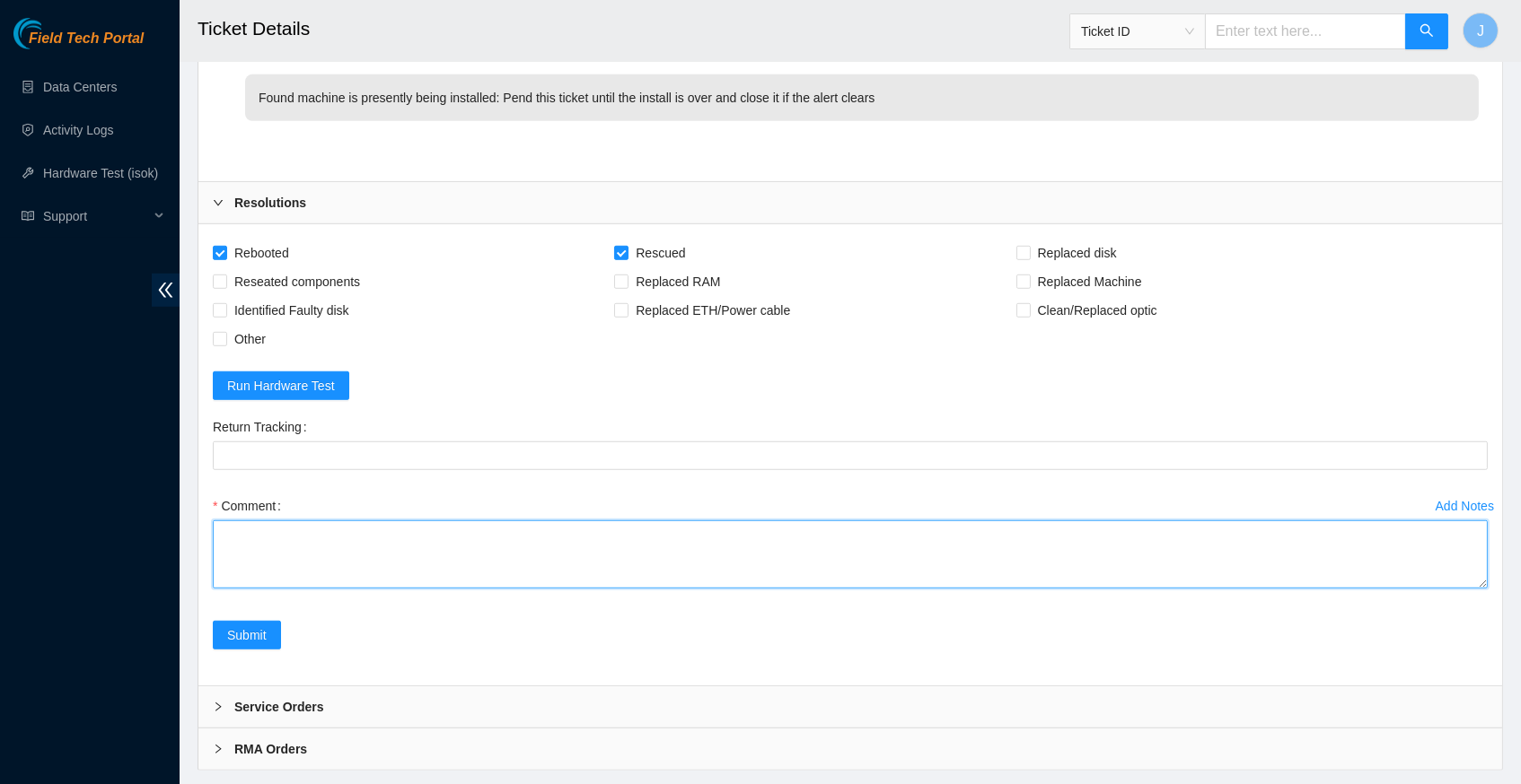
click at [394, 521] on textarea "Comment" at bounding box center [850, 555] width 1275 height 68
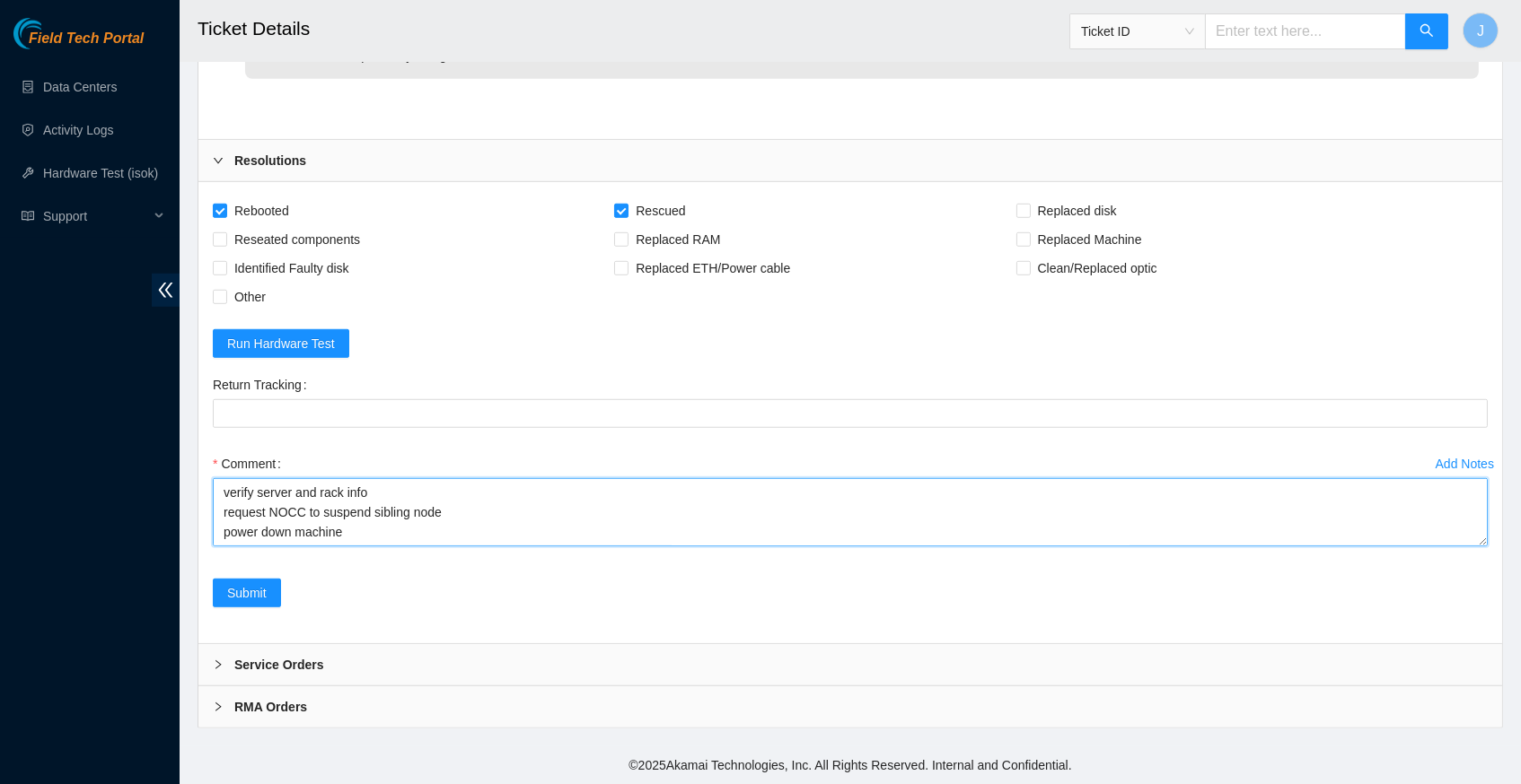
scroll to position [2765, 0]
type textarea "verify server and rack info request NOCC to suspend sibling node power down mac…"
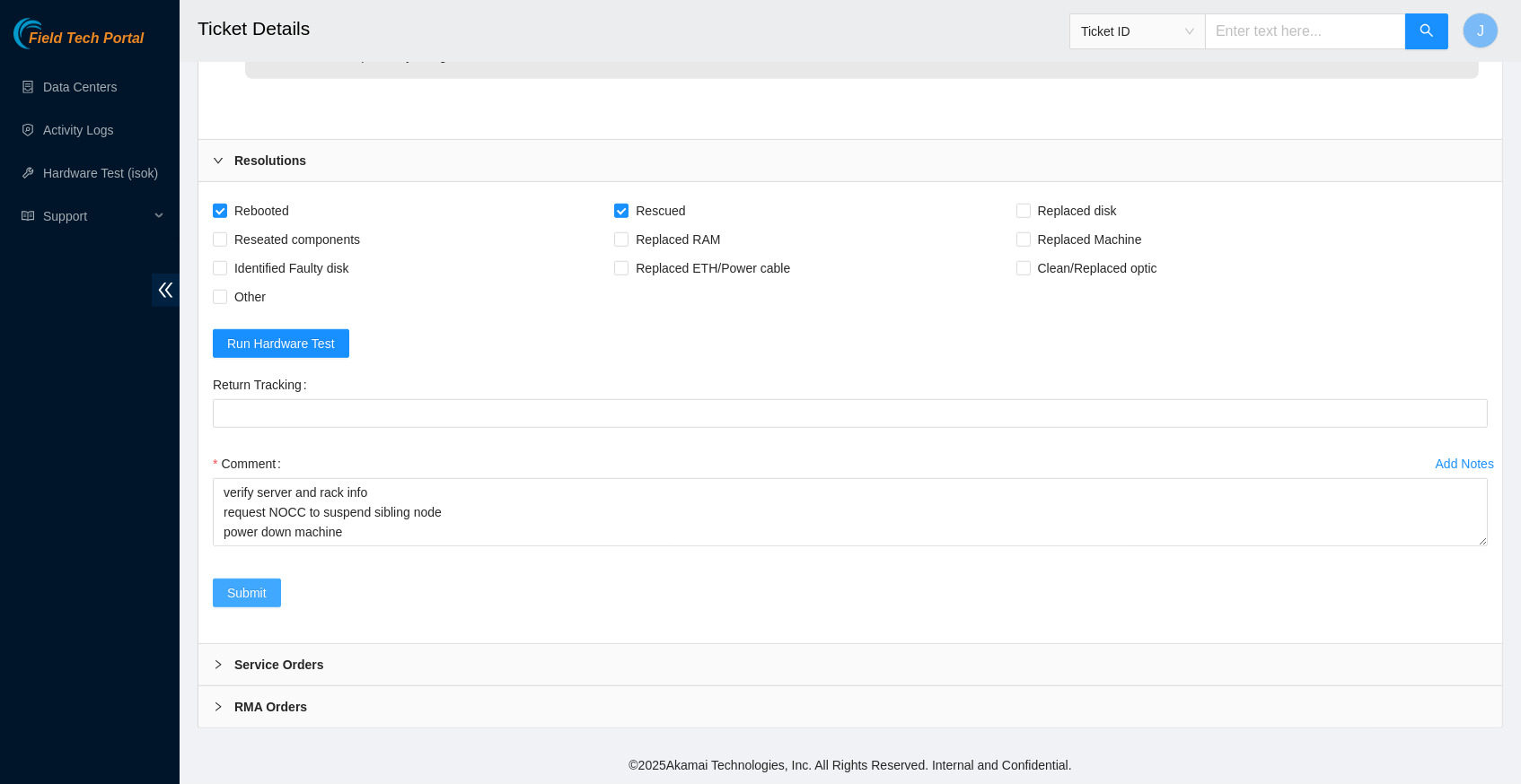
click at [249, 603] on span "Submit" at bounding box center [247, 594] width 40 height 20
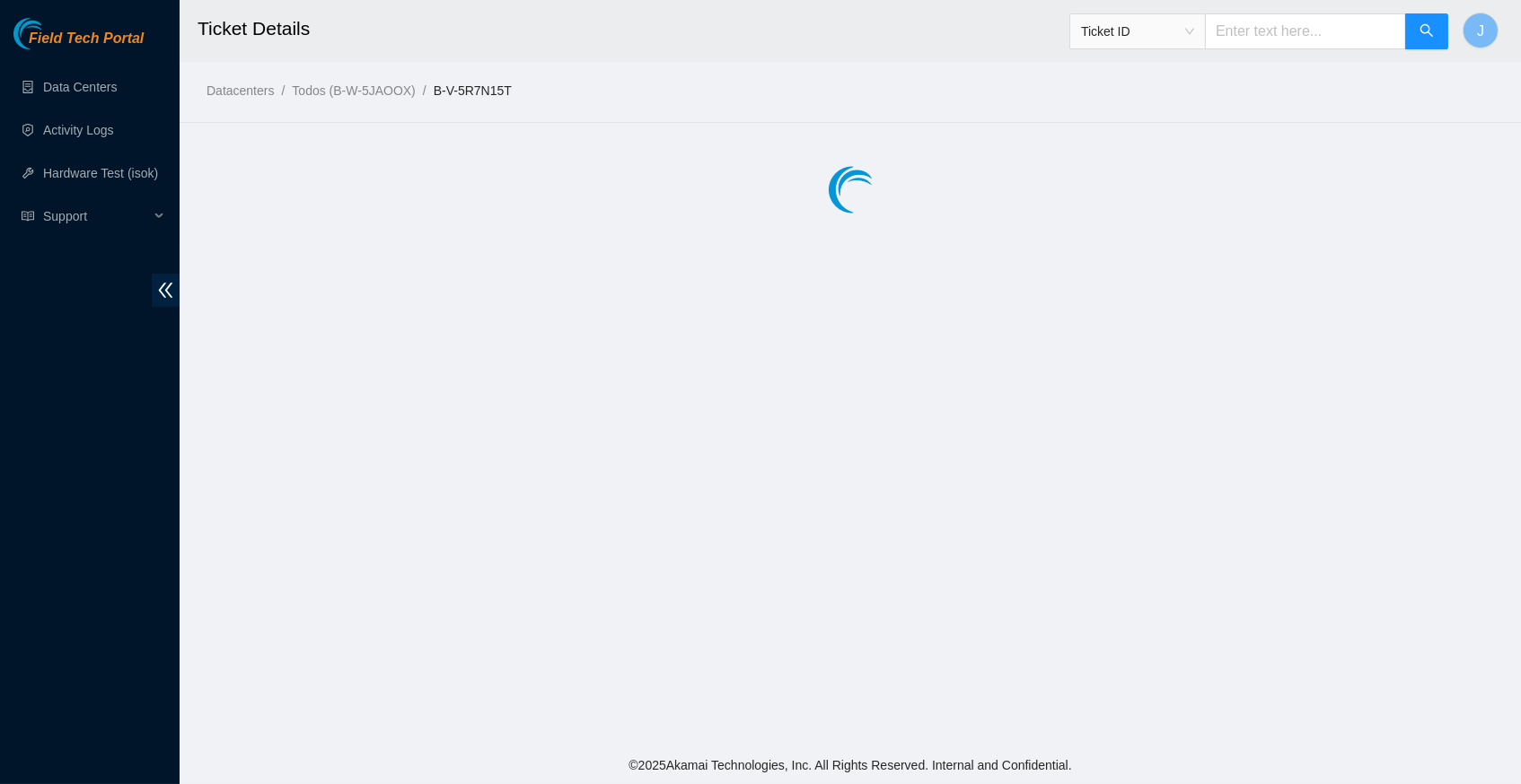
scroll to position [0, 0]
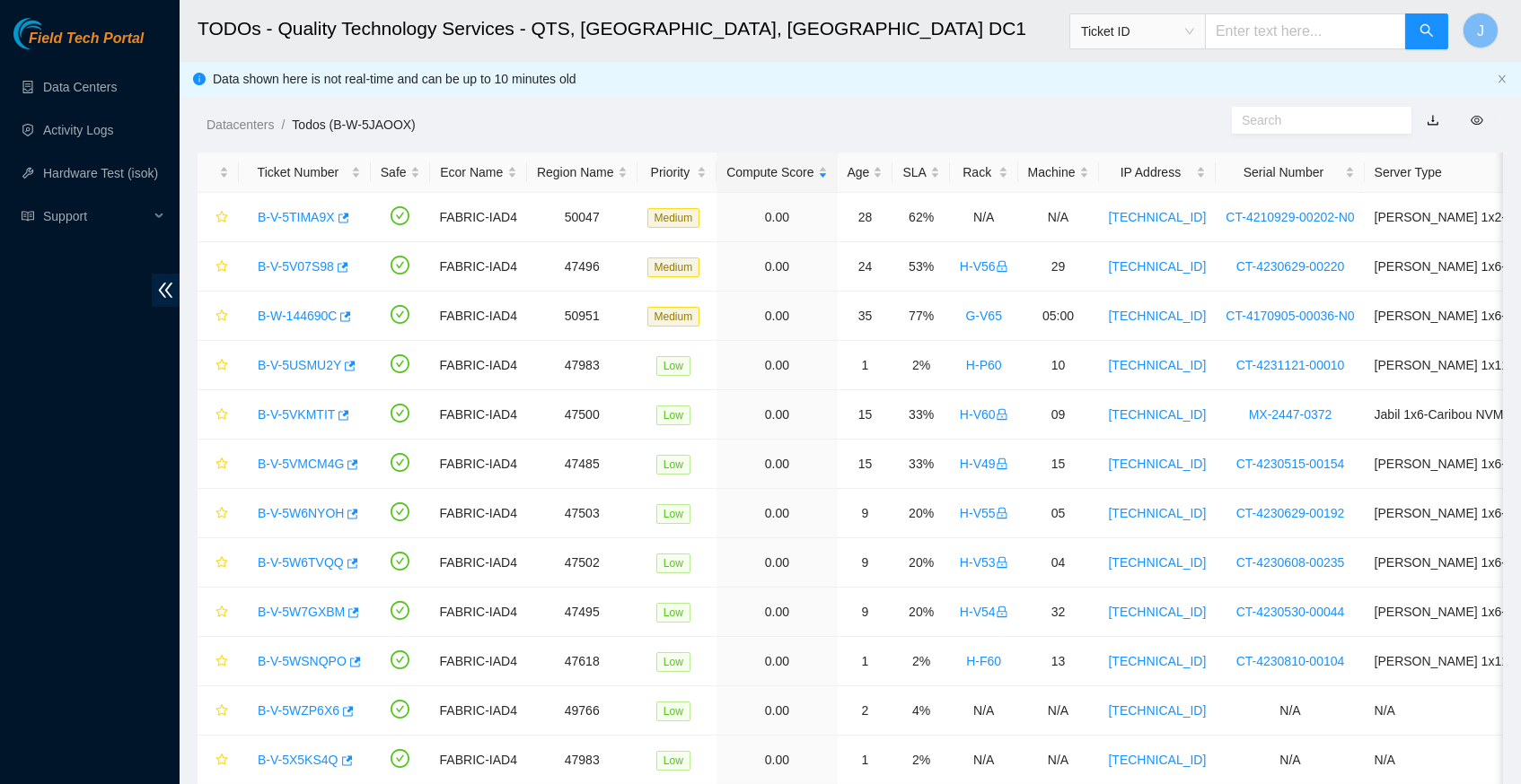
click at [805, 105] on div "Datacenters / Todos (B-W-5JAOOX) /" at bounding box center [683, 84] width 1007 height 101
click at [933, 174] on div "SLA" at bounding box center [920, 172] width 37 height 20
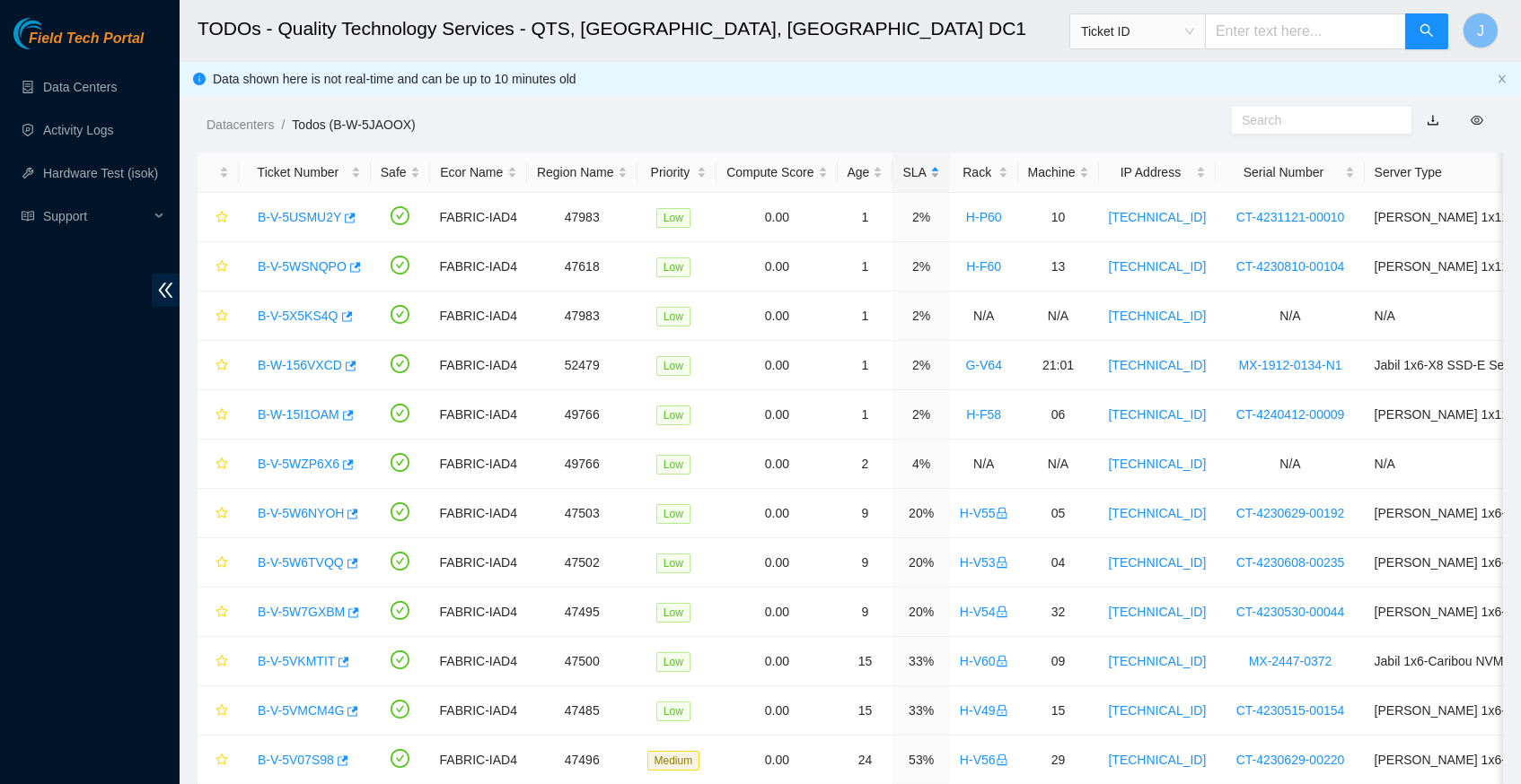
click at [933, 174] on div "SLA" at bounding box center [920, 172] width 37 height 20
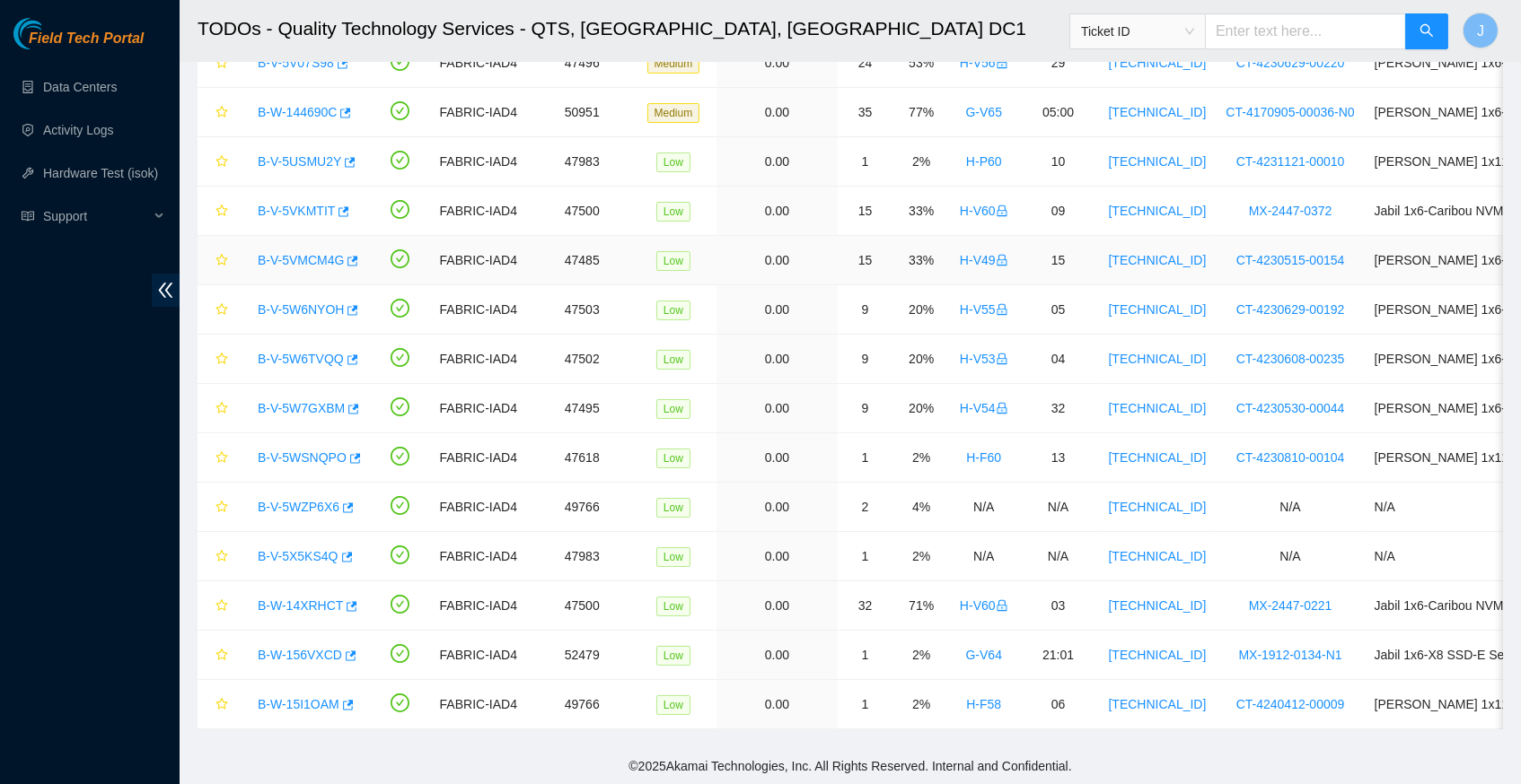
scroll to position [201, 0]
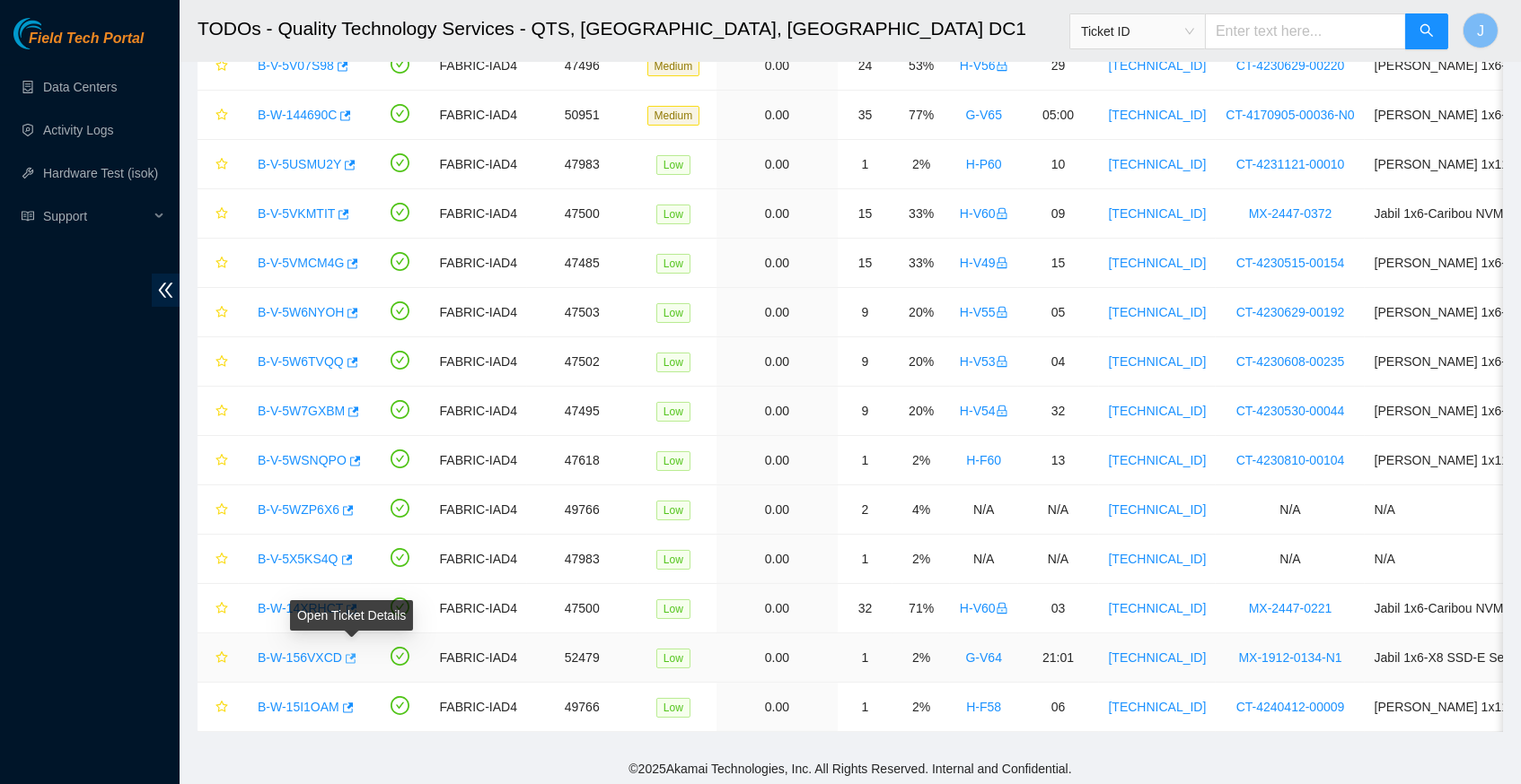
click at [356, 656] on icon "button" at bounding box center [349, 658] width 13 height 13
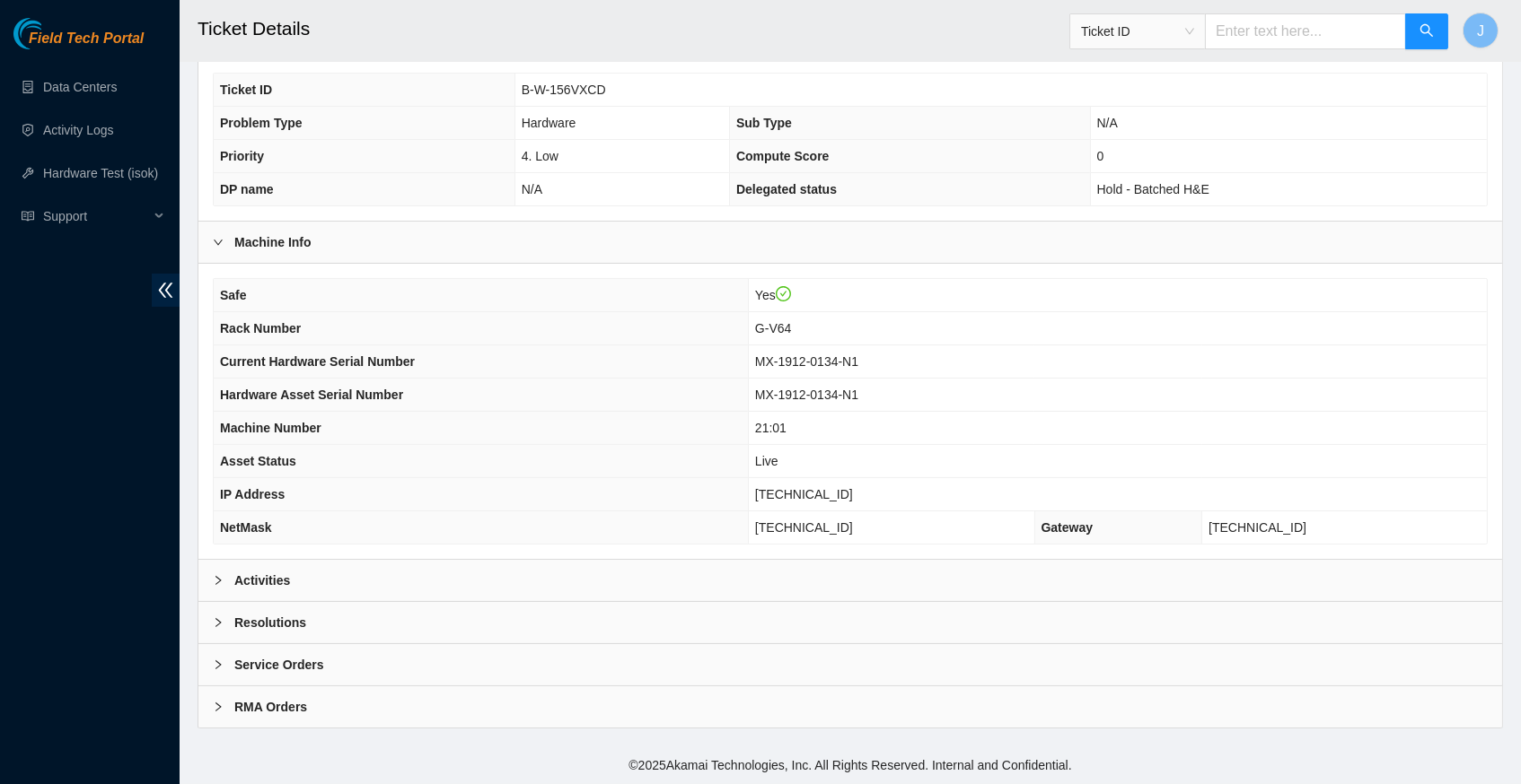
scroll to position [415, 0]
click at [216, 584] on icon "right" at bounding box center [218, 581] width 11 height 11
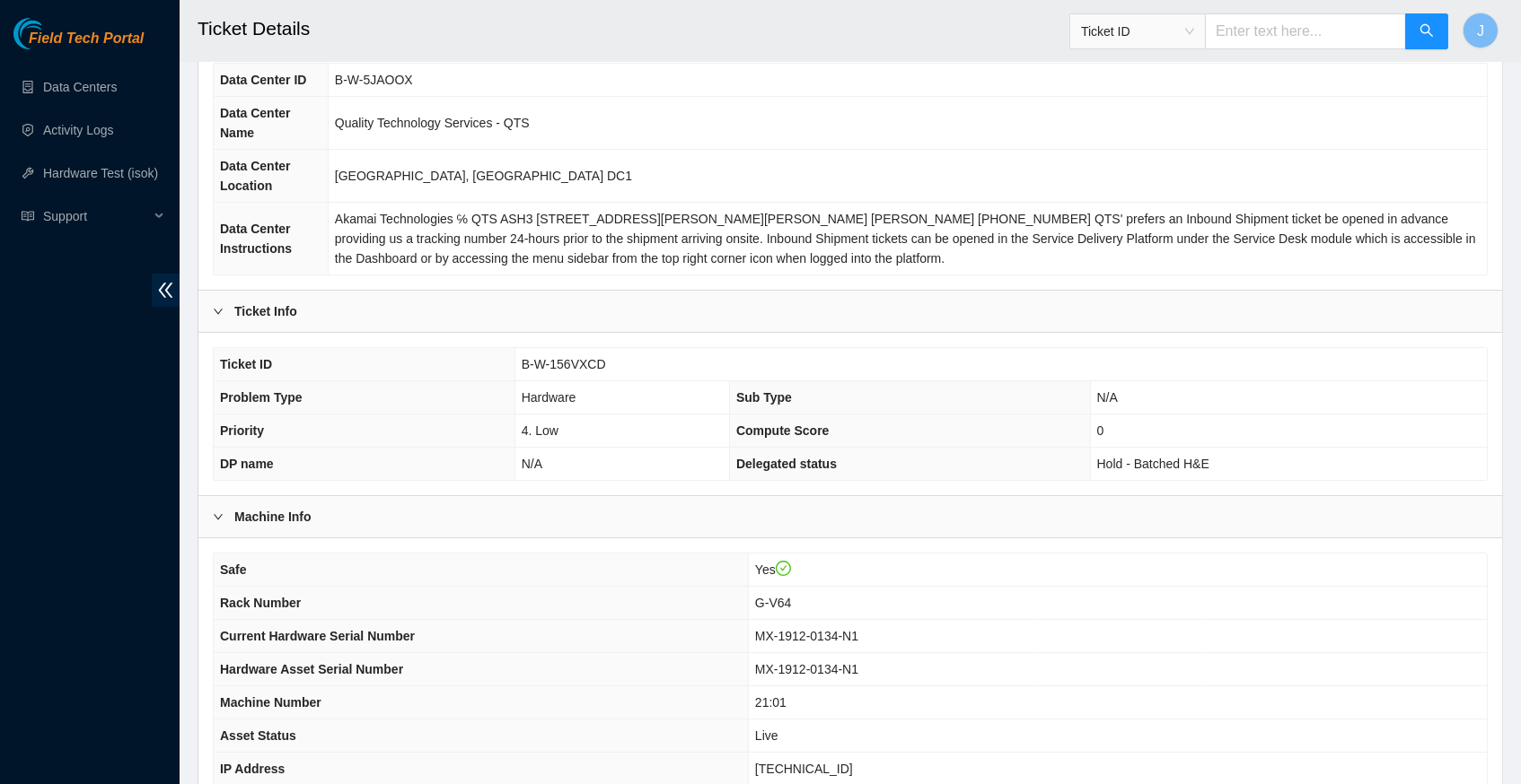
scroll to position [139, 0]
drag, startPoint x: 608, startPoint y: 375, endPoint x: 521, endPoint y: 379, distance: 87.1
click at [521, 372] on span "B-W-156VXCD" at bounding box center [563, 365] width 85 height 14
copy span "B-W-156VXCD"
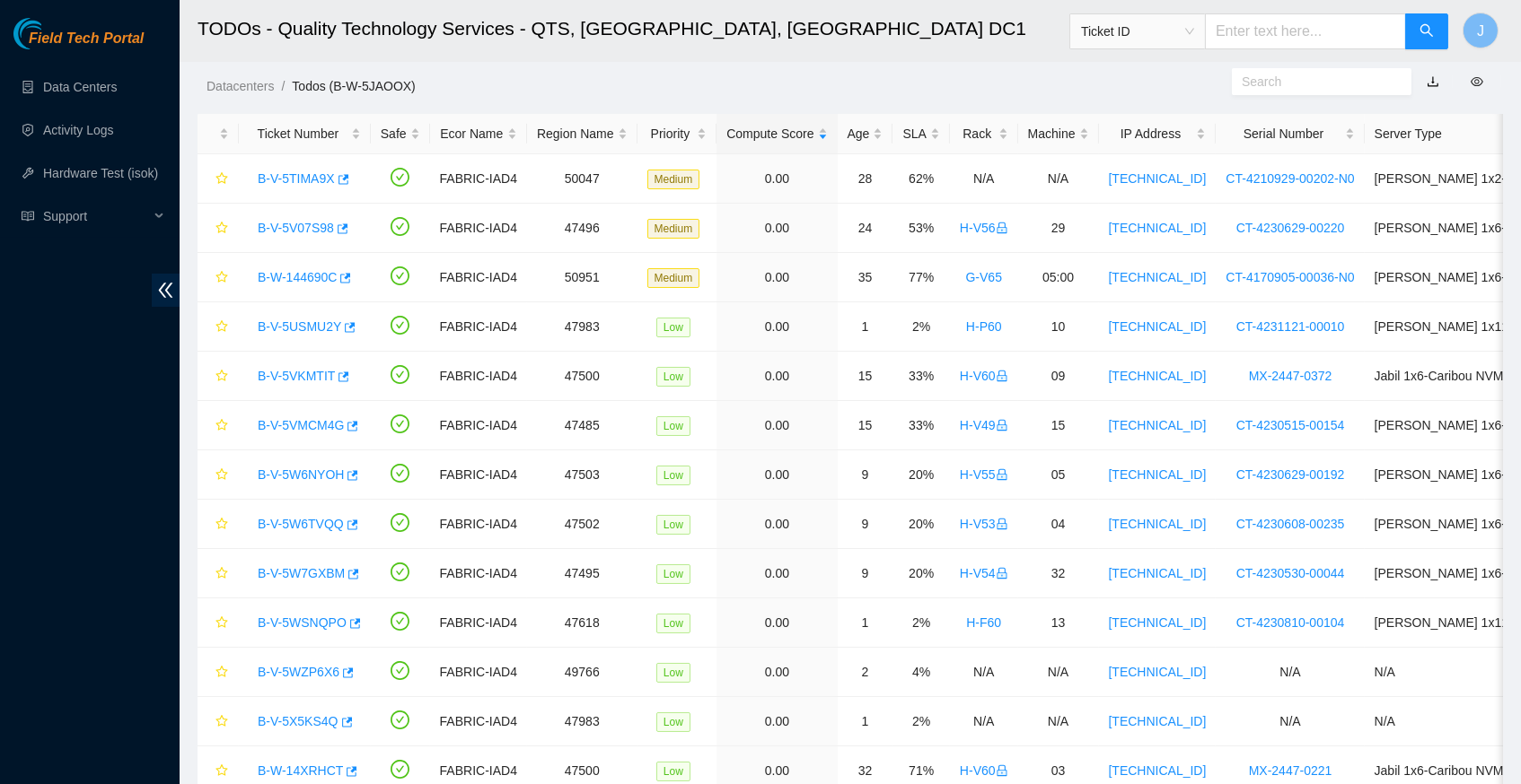
scroll to position [37, 0]
